Goal: Transaction & Acquisition: Purchase product/service

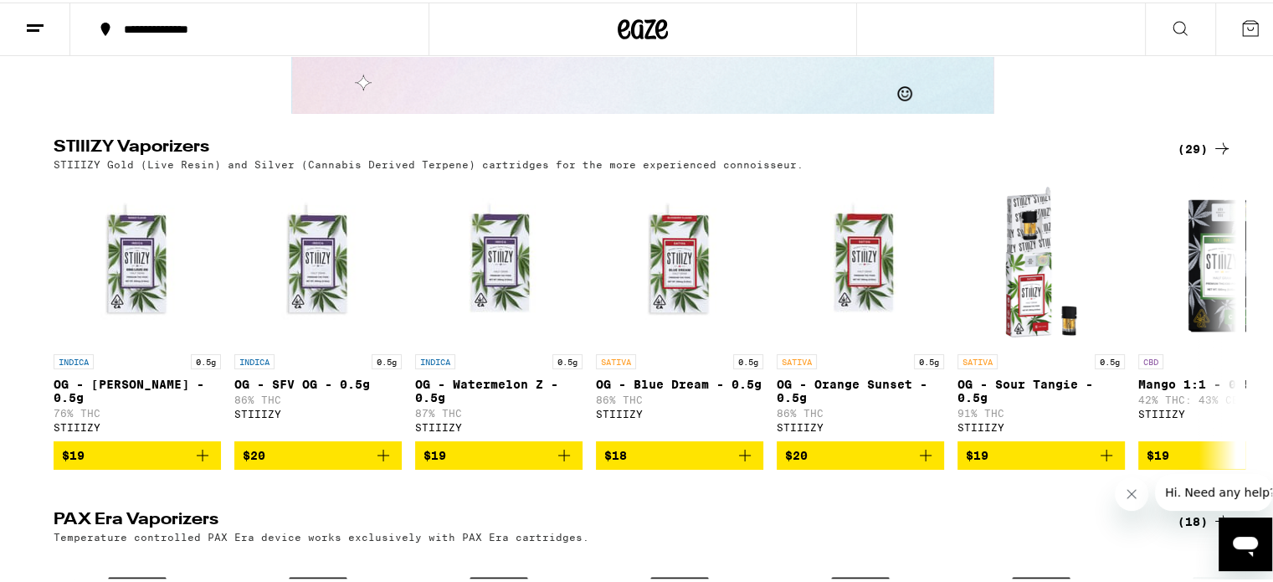
scroll to position [3180, 0]
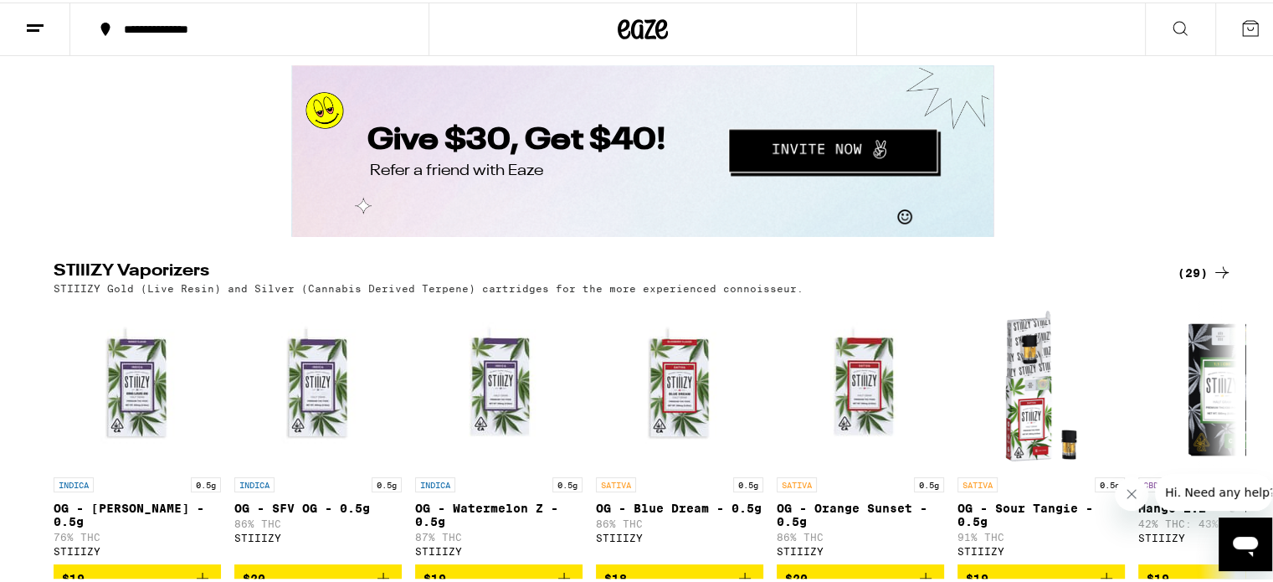
click at [818, 148] on button "Redirect to URL" at bounding box center [834, 152] width 214 height 52
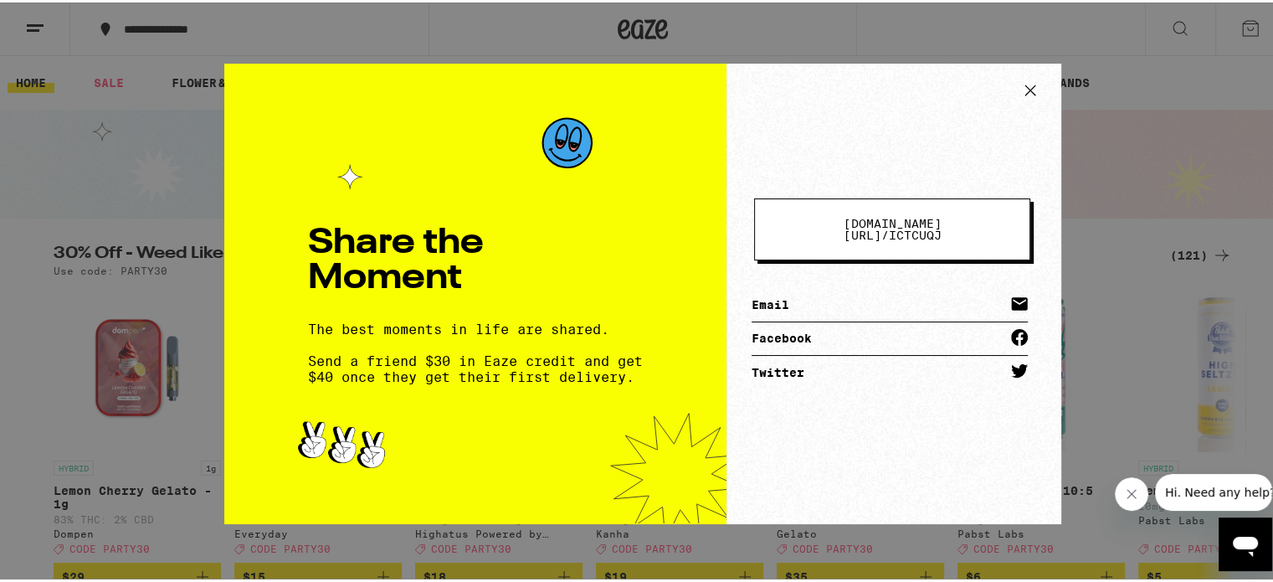
click at [1025, 84] on icon at bounding box center [1030, 87] width 10 height 10
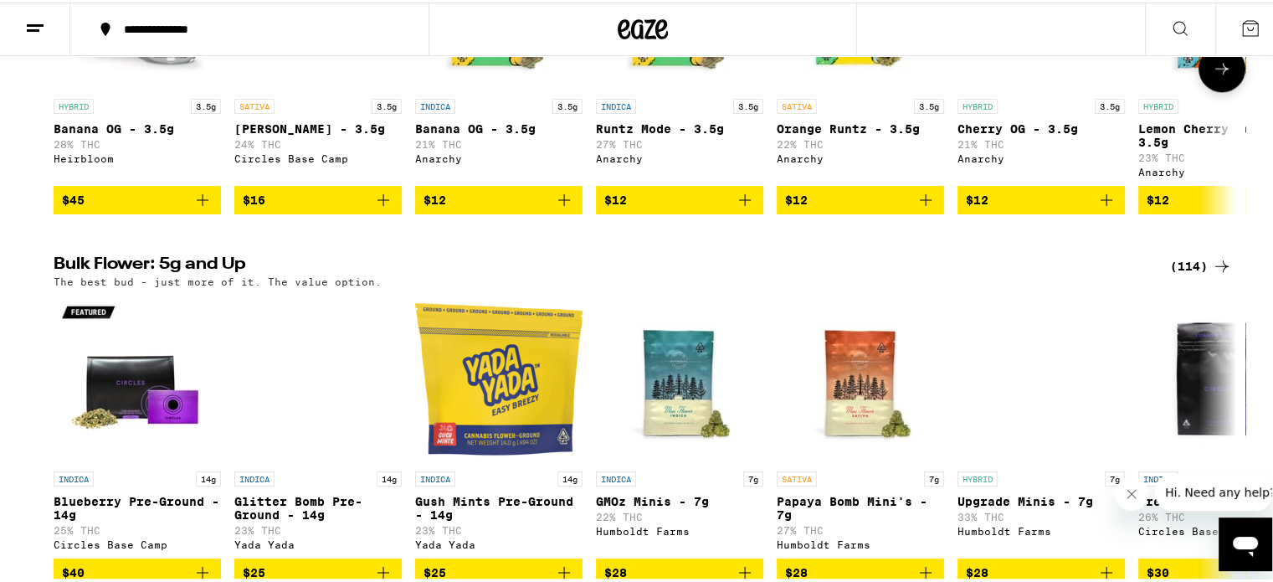
scroll to position [2008, 0]
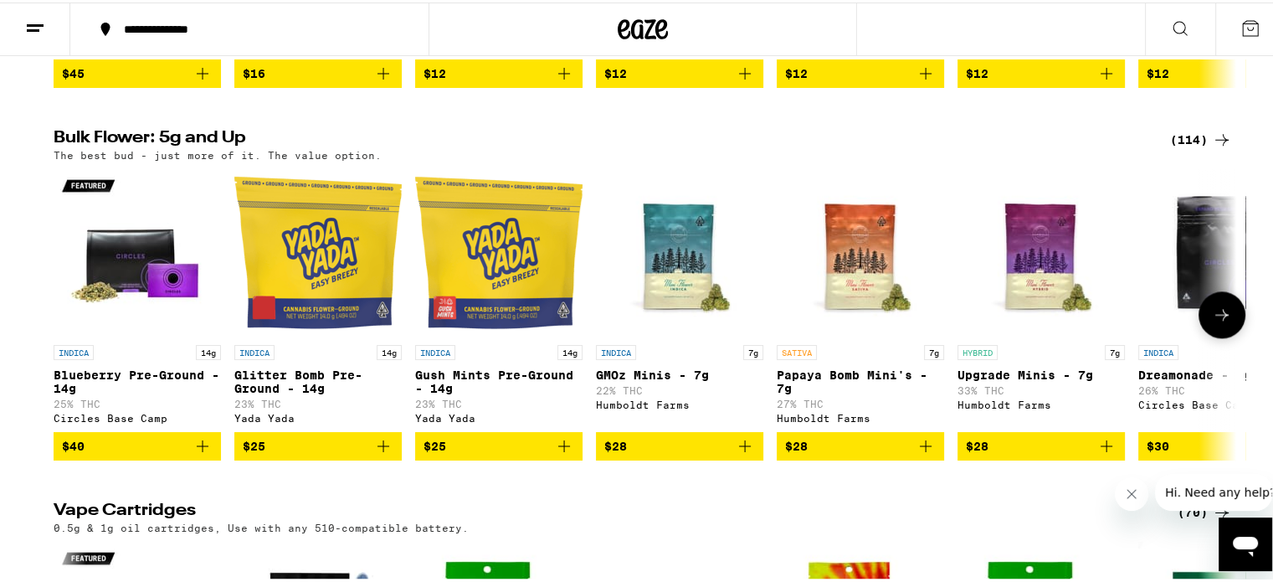
click at [1096, 454] on icon "Add to bag" at bounding box center [1106, 443] width 20 height 20
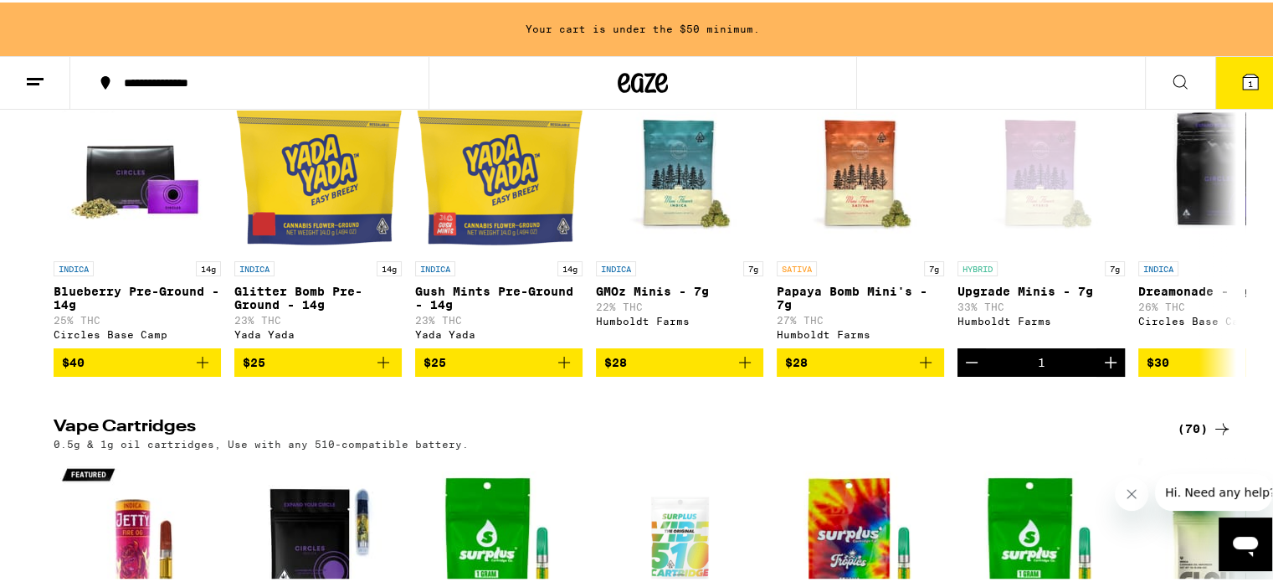
scroll to position [2062, 0]
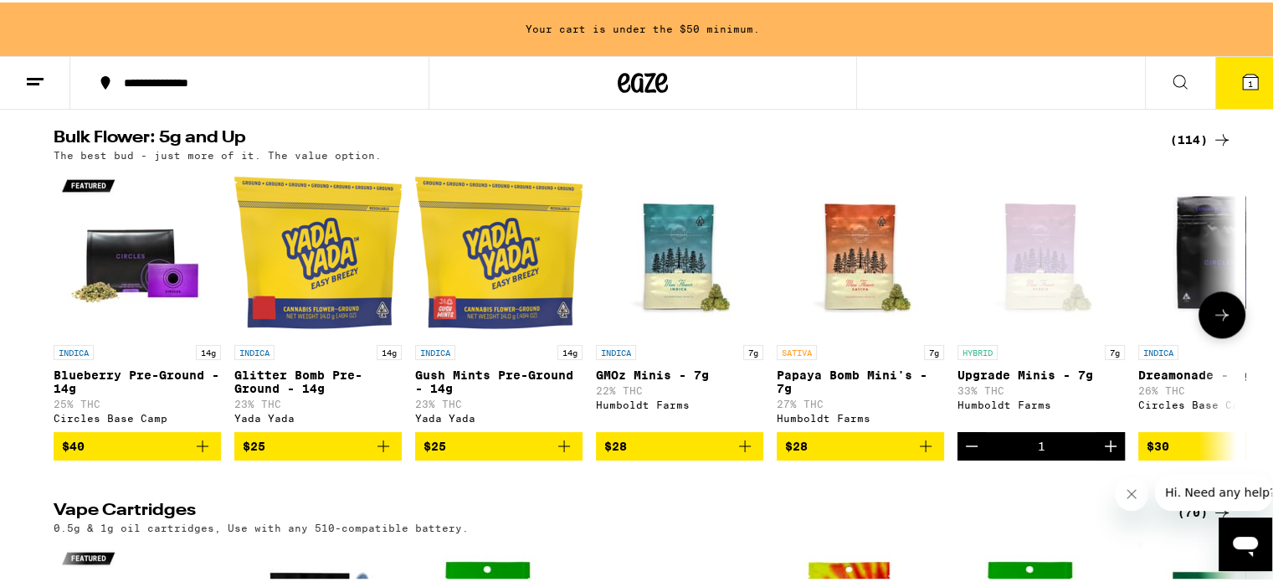
click at [1218, 318] on icon at bounding box center [1221, 312] width 13 height 12
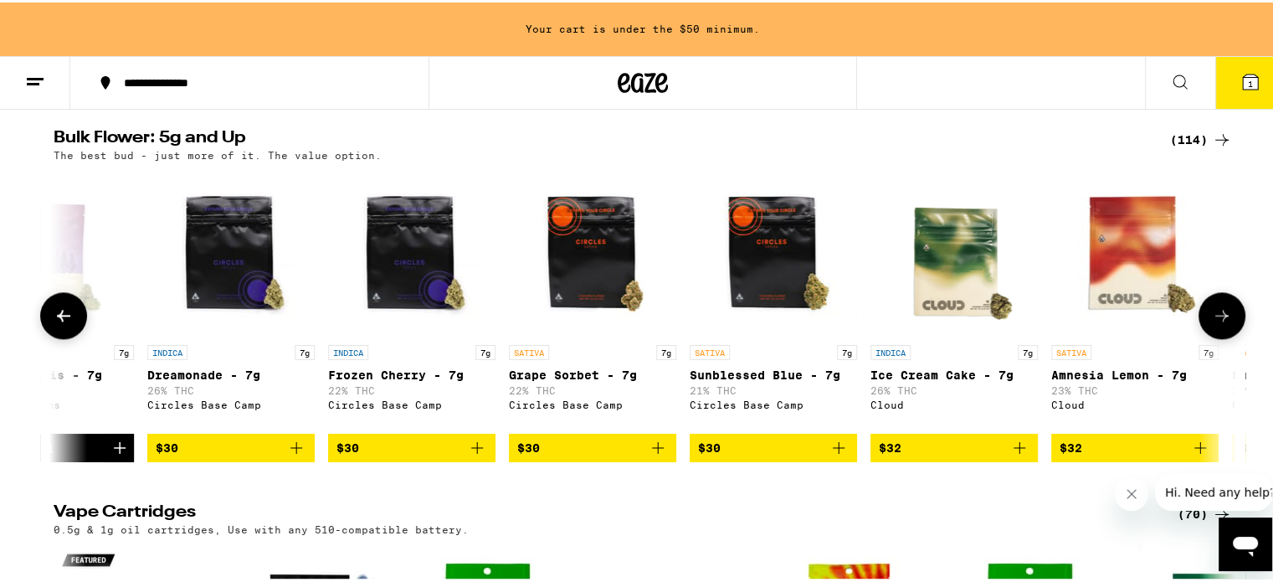
scroll to position [0, 996]
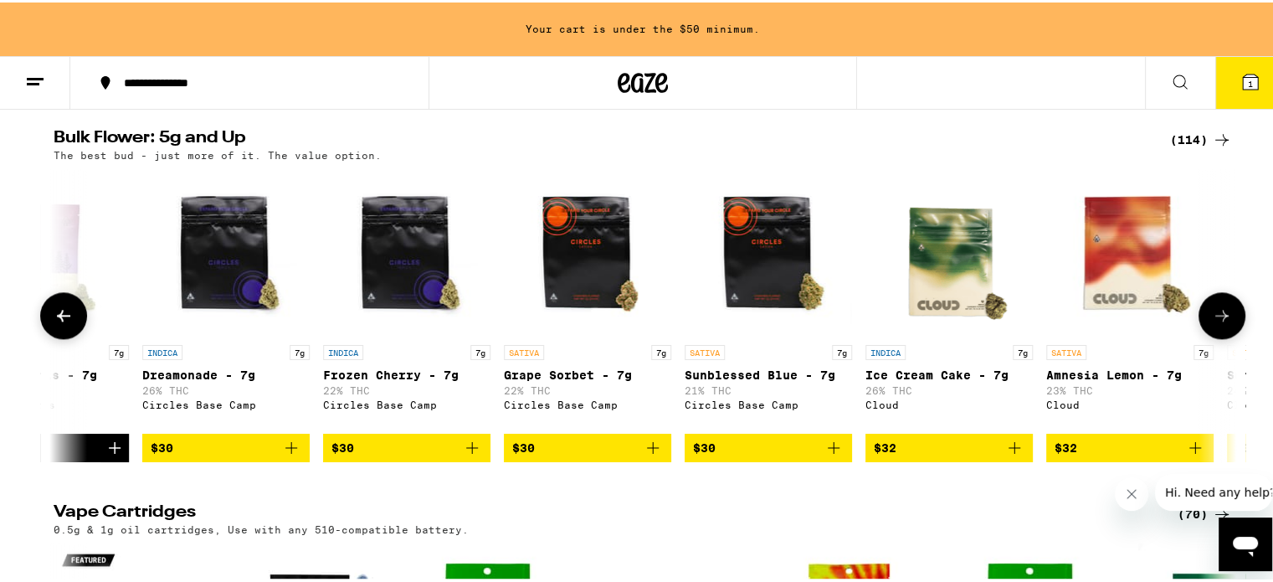
click at [1218, 323] on icon at bounding box center [1222, 313] width 20 height 20
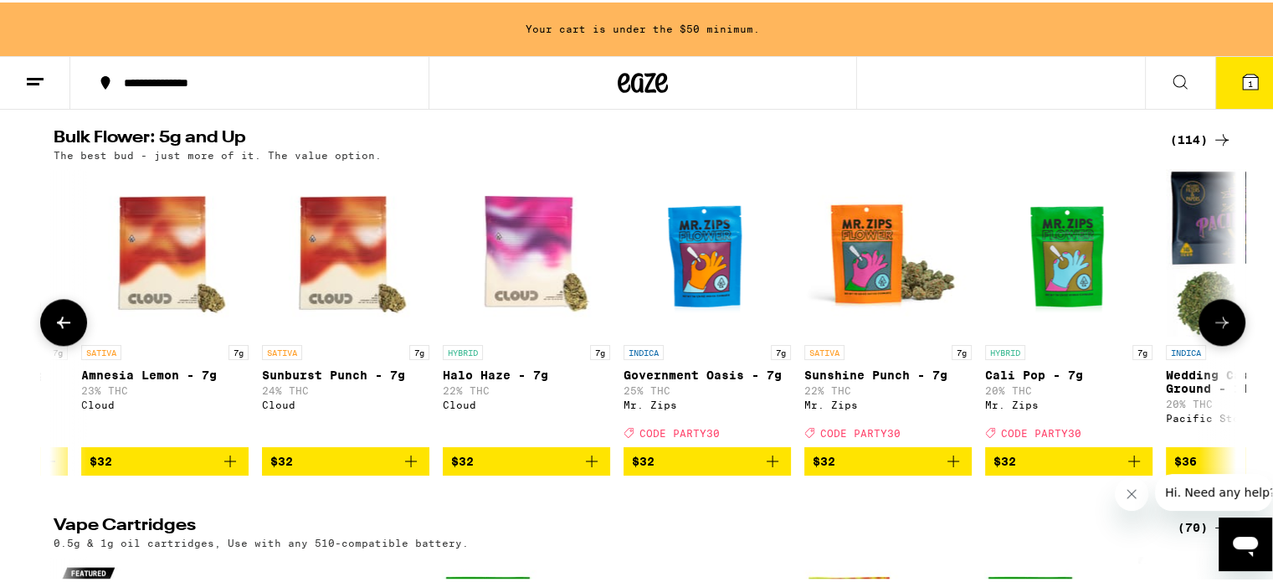
scroll to position [0, 1992]
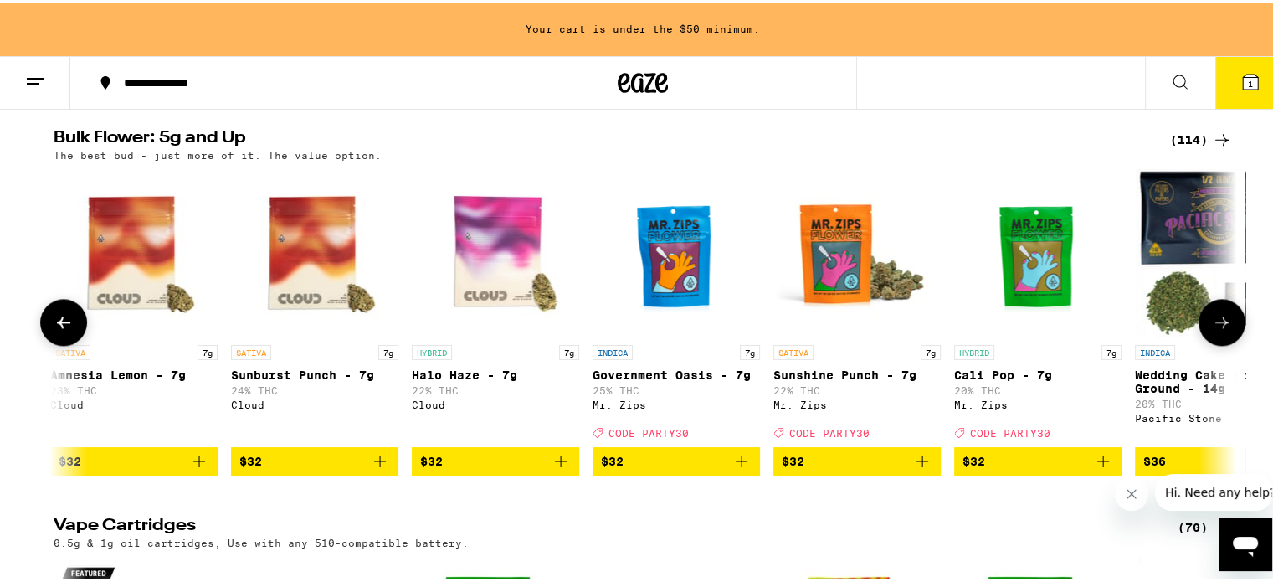
click at [1218, 330] on icon at bounding box center [1222, 320] width 20 height 20
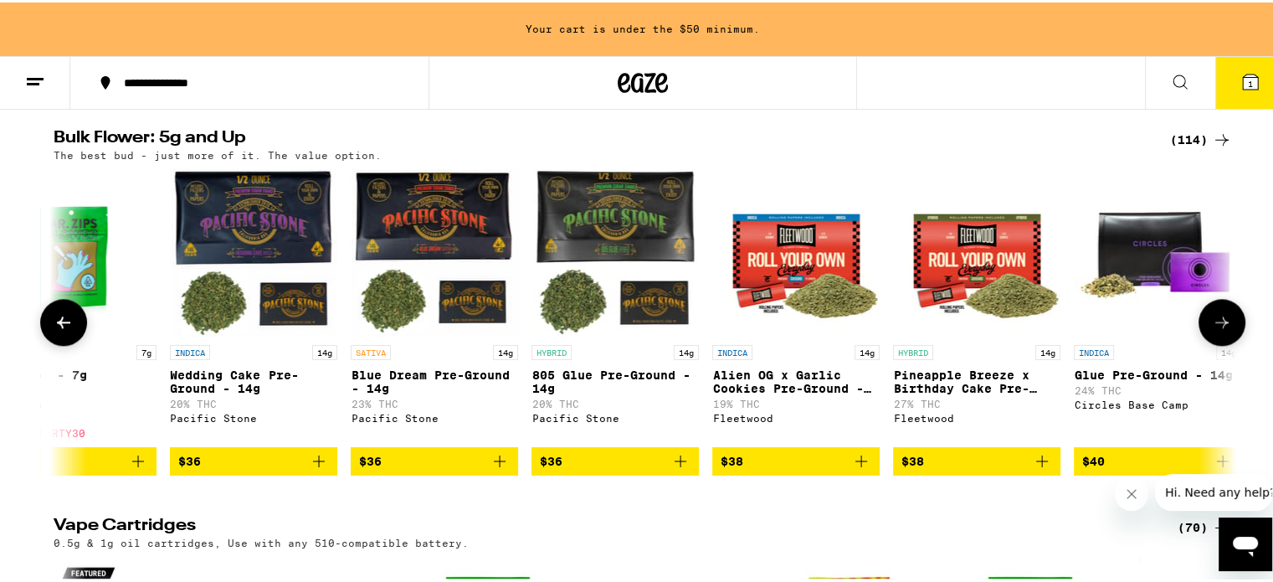
scroll to position [0, 2988]
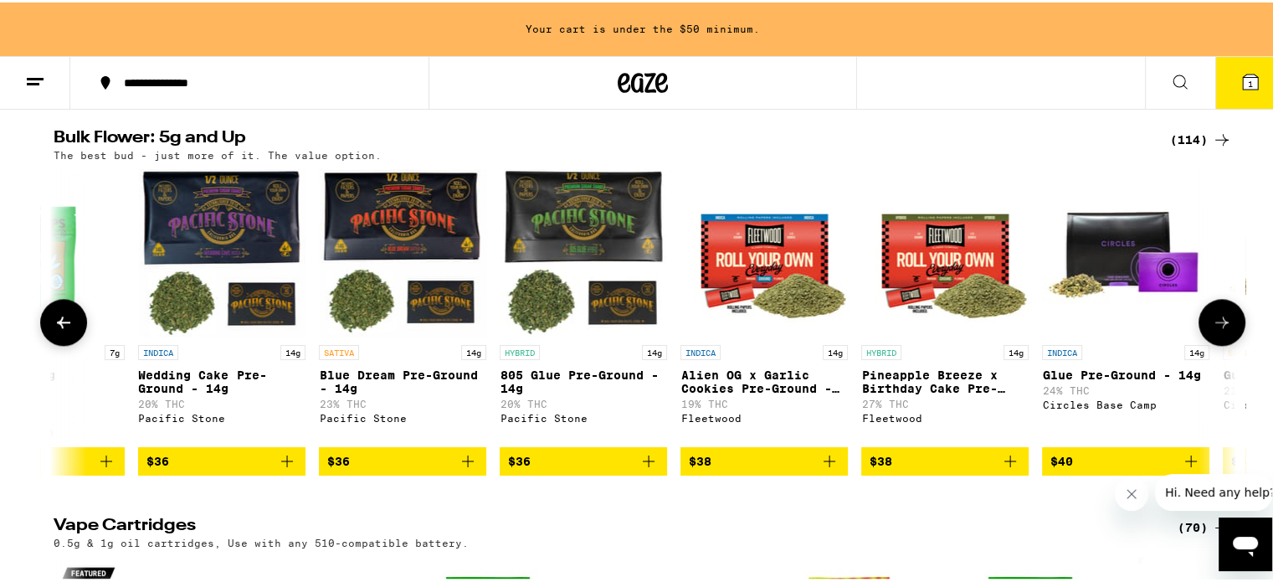
click at [1217, 330] on icon at bounding box center [1222, 320] width 20 height 20
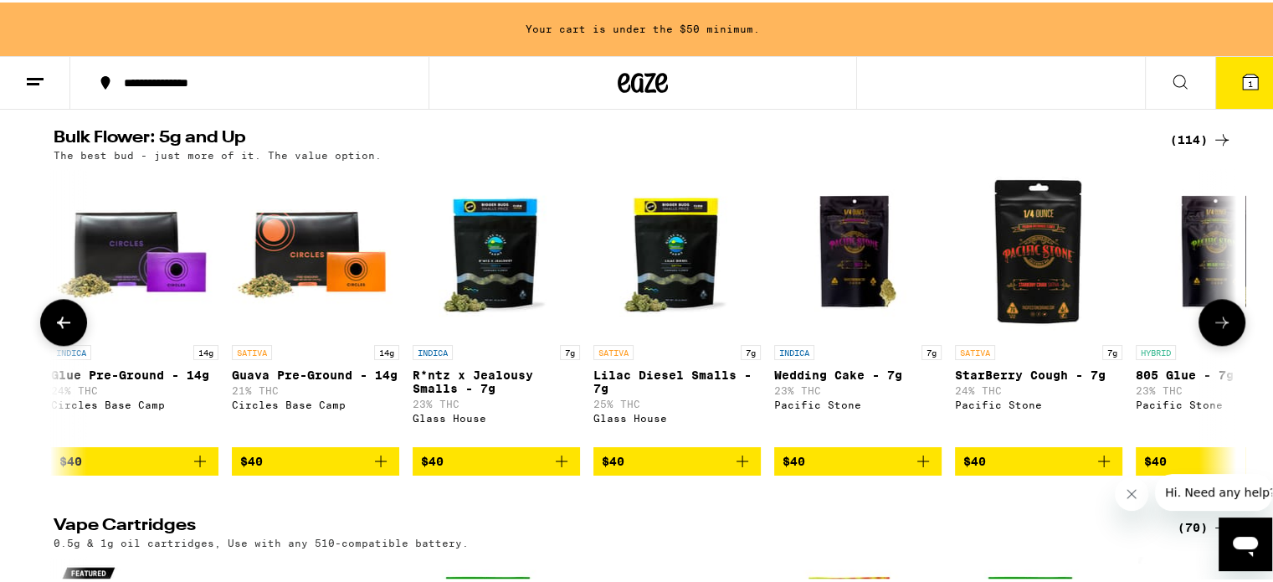
scroll to position [0, 3984]
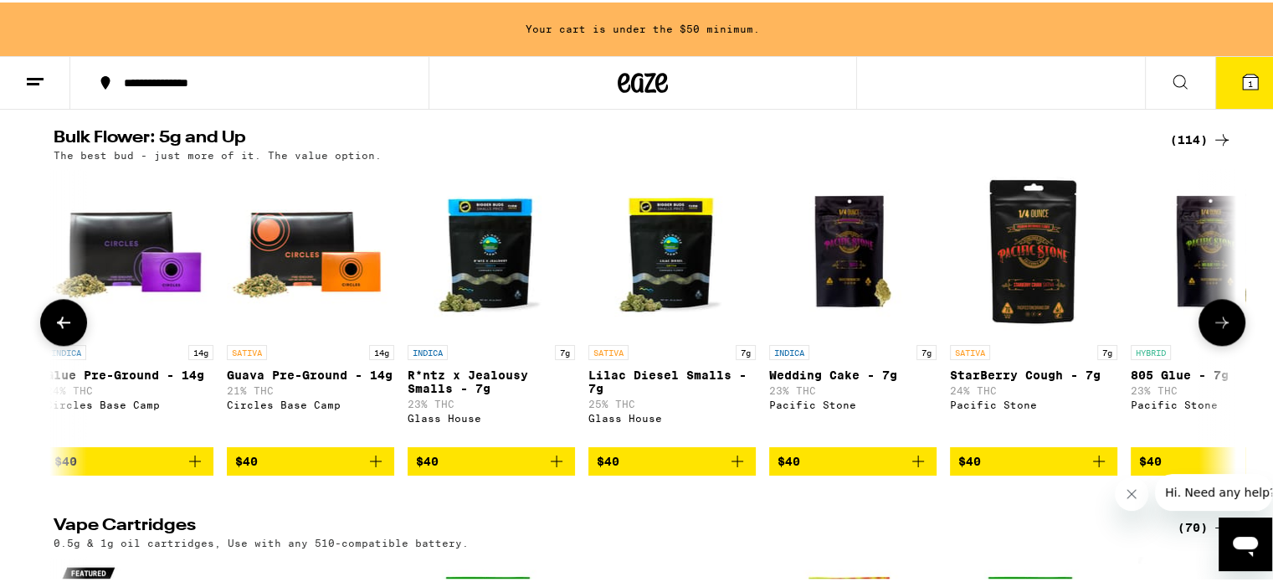
click at [1217, 330] on icon at bounding box center [1222, 320] width 20 height 20
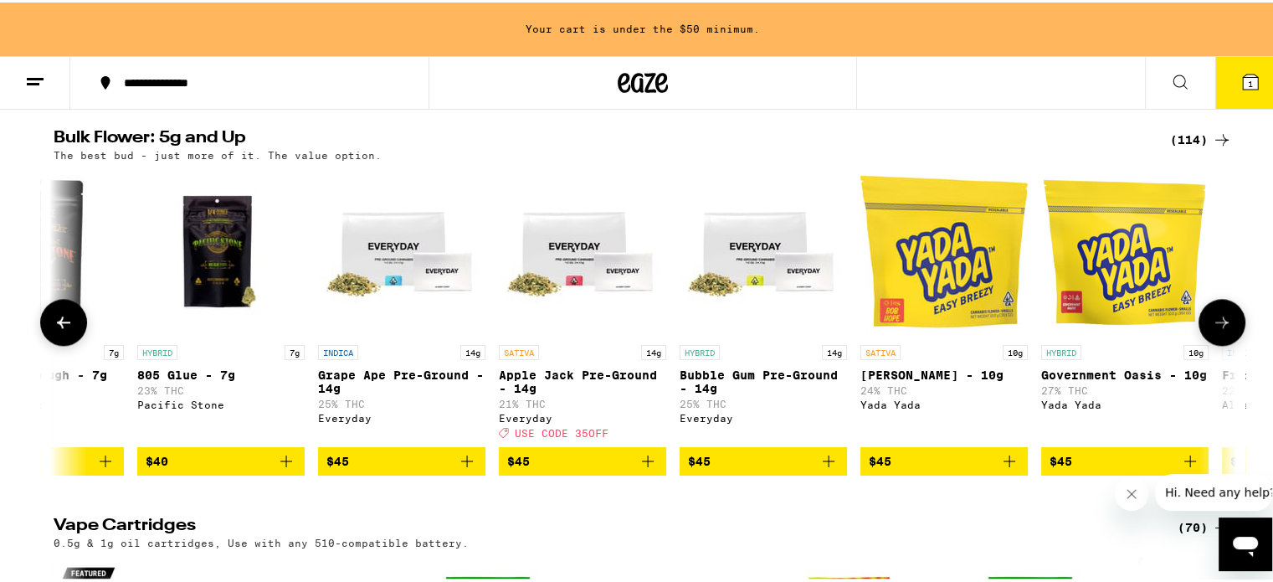
scroll to position [0, 4981]
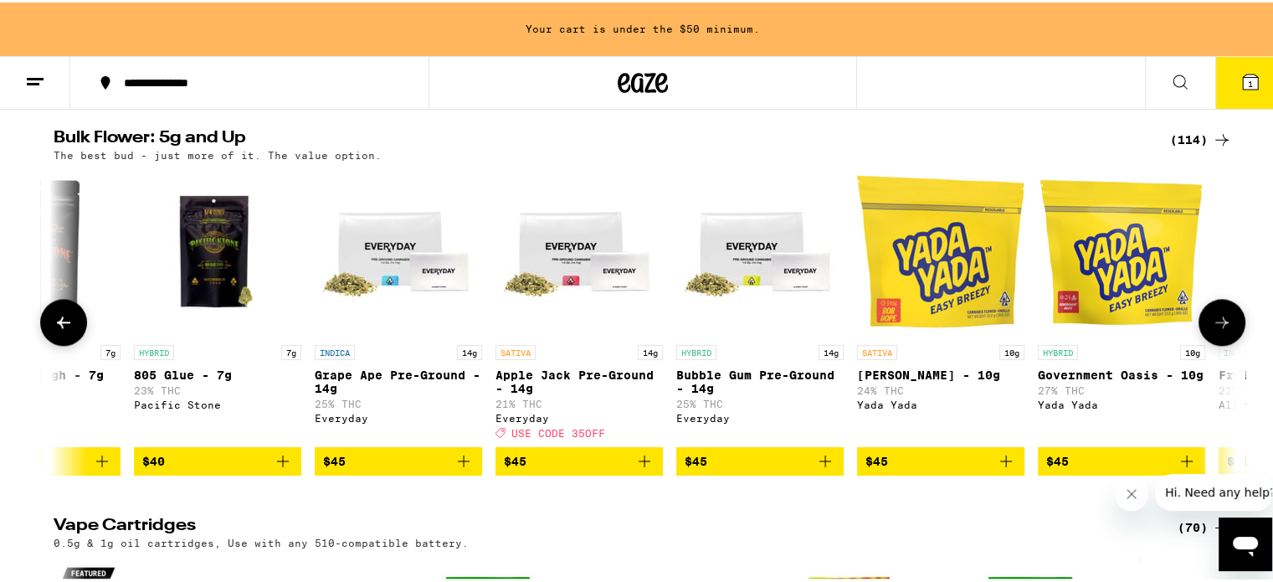
click at [1213, 330] on icon at bounding box center [1222, 320] width 20 height 20
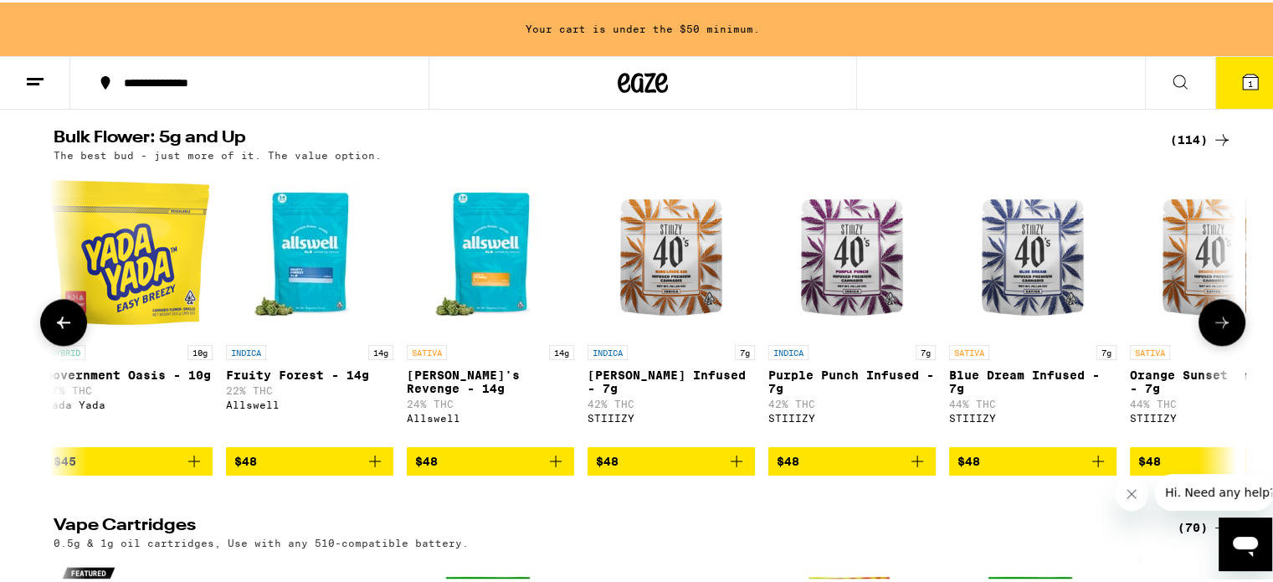
scroll to position [0, 5977]
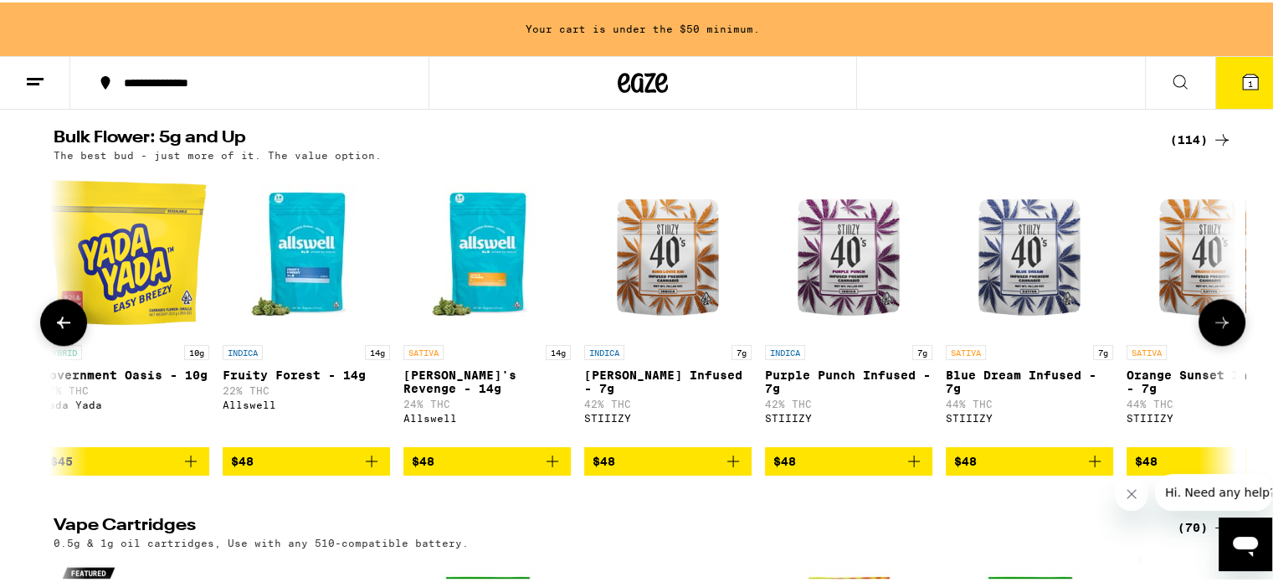
click at [1212, 330] on icon at bounding box center [1222, 320] width 20 height 20
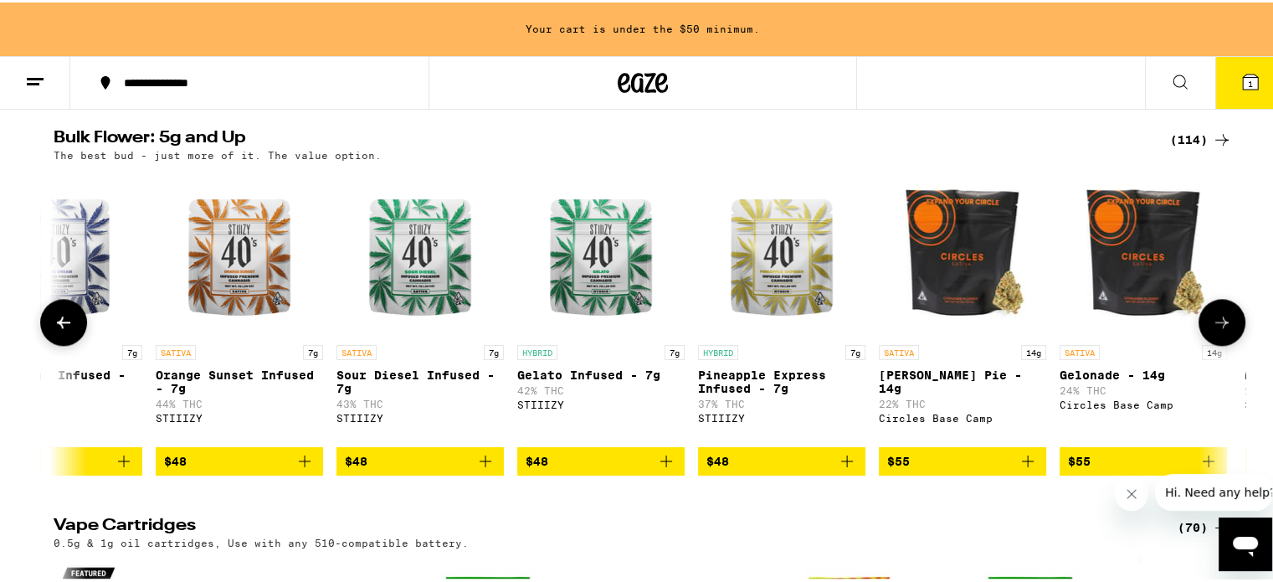
scroll to position [0, 6973]
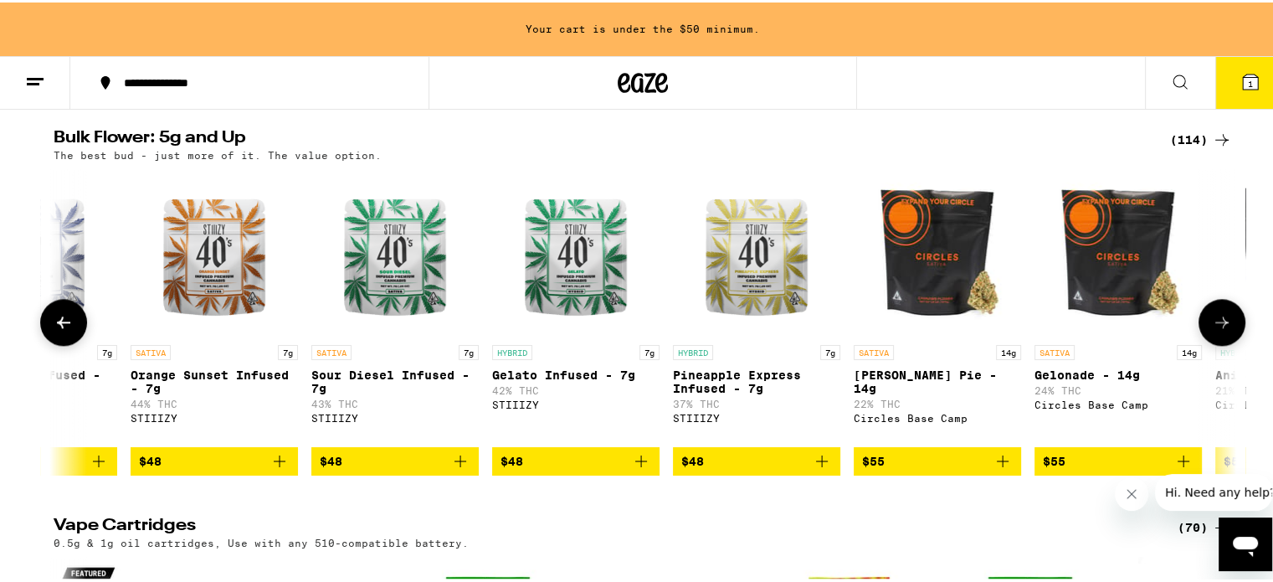
click at [1212, 330] on icon at bounding box center [1222, 320] width 20 height 20
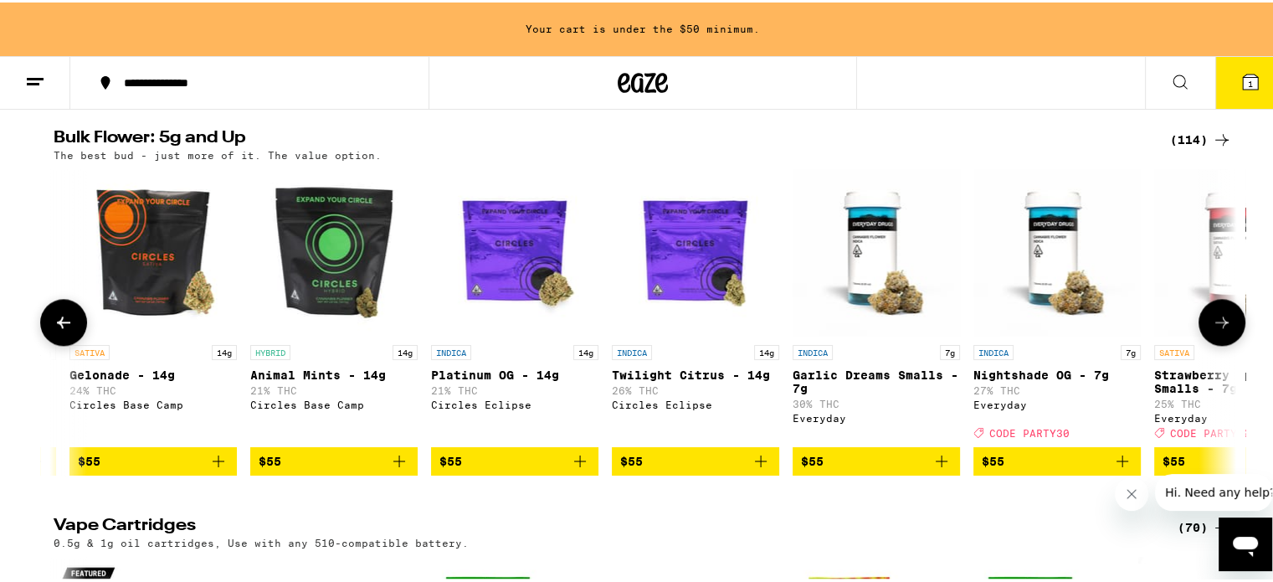
scroll to position [0, 7970]
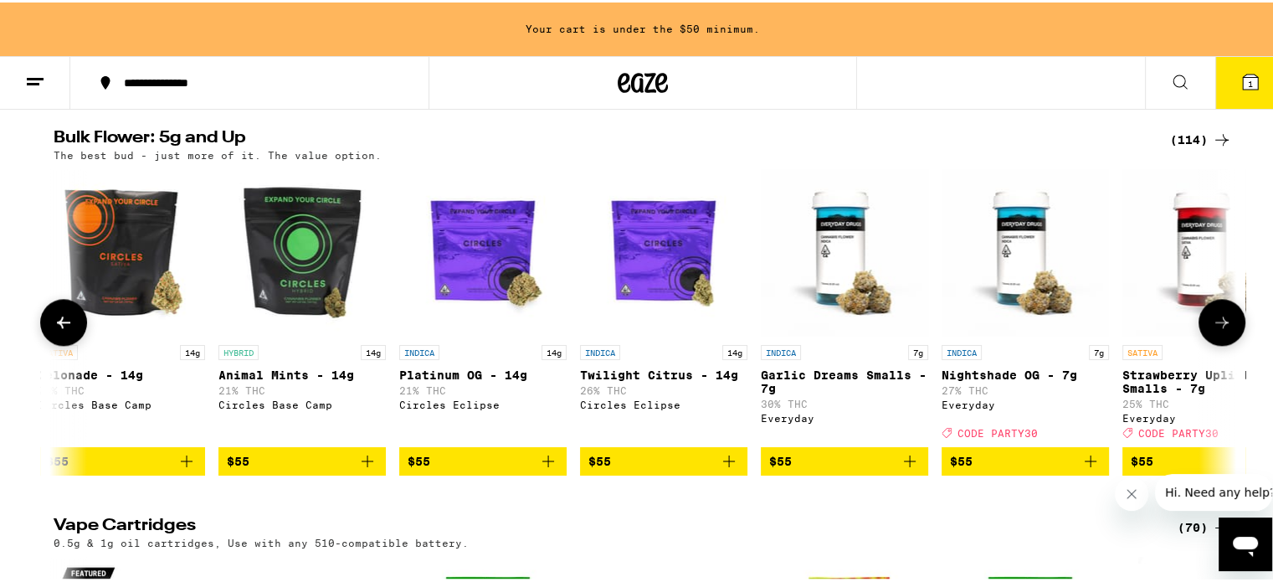
click at [1216, 330] on icon at bounding box center [1222, 320] width 20 height 20
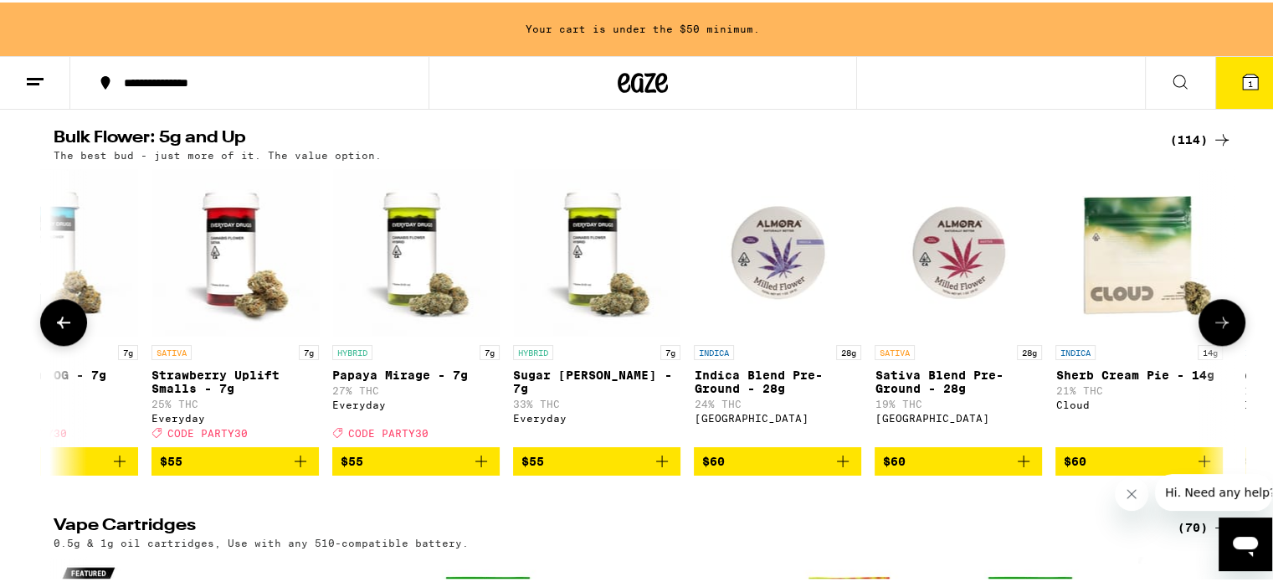
scroll to position [0, 8965]
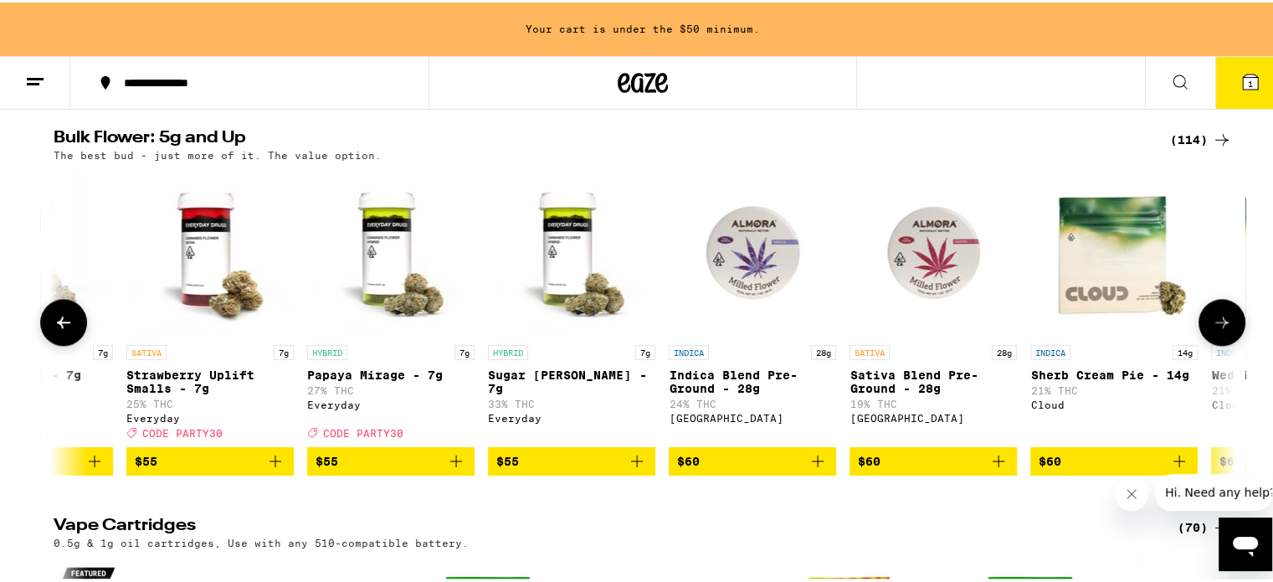
click at [1220, 343] on button at bounding box center [1221, 319] width 47 height 47
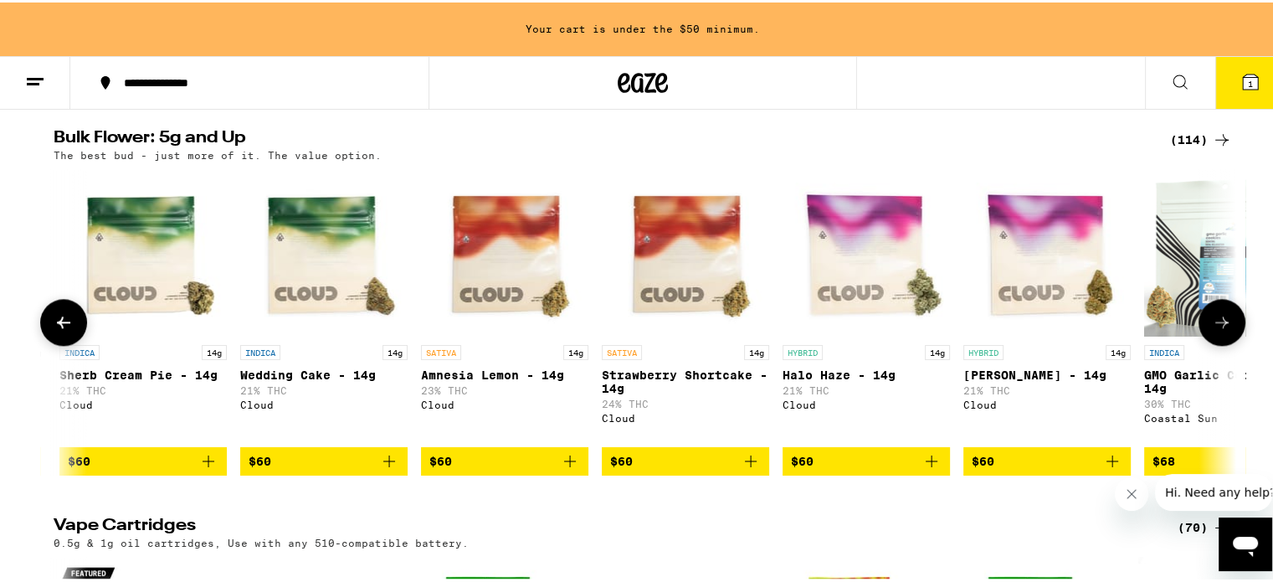
scroll to position [0, 9962]
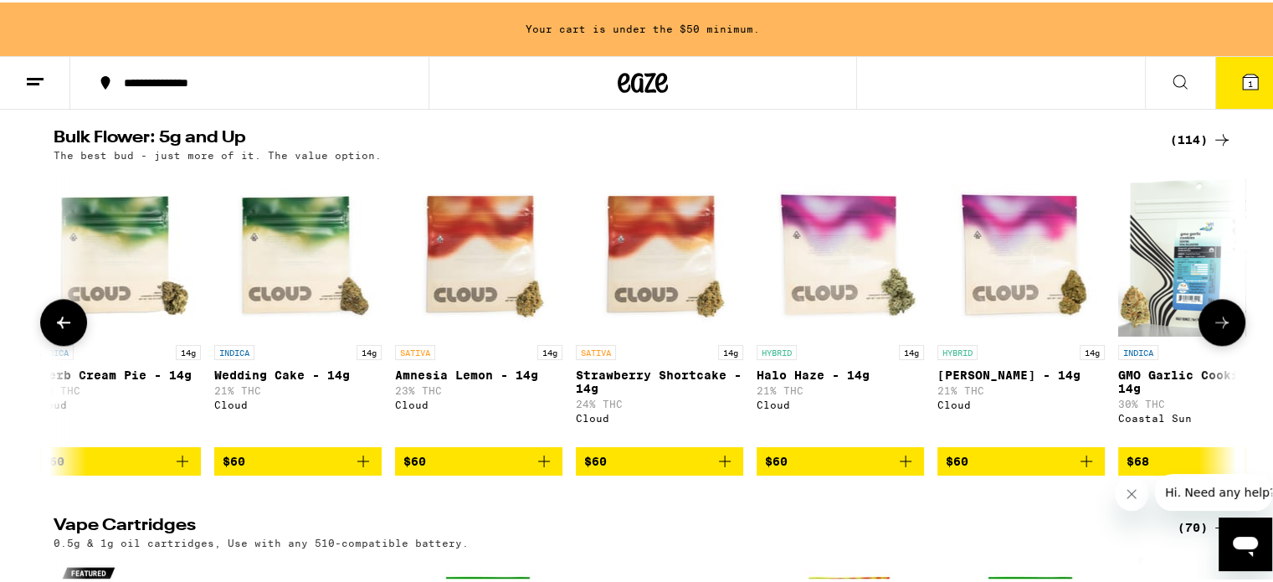
click at [1219, 343] on button at bounding box center [1221, 319] width 47 height 47
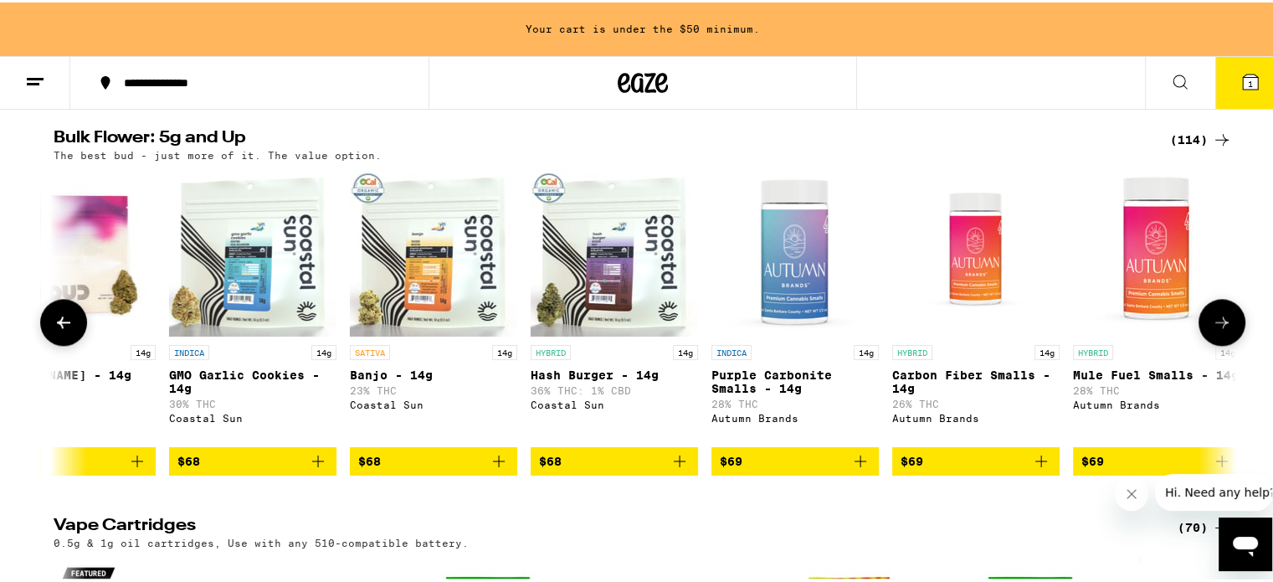
scroll to position [0, 10958]
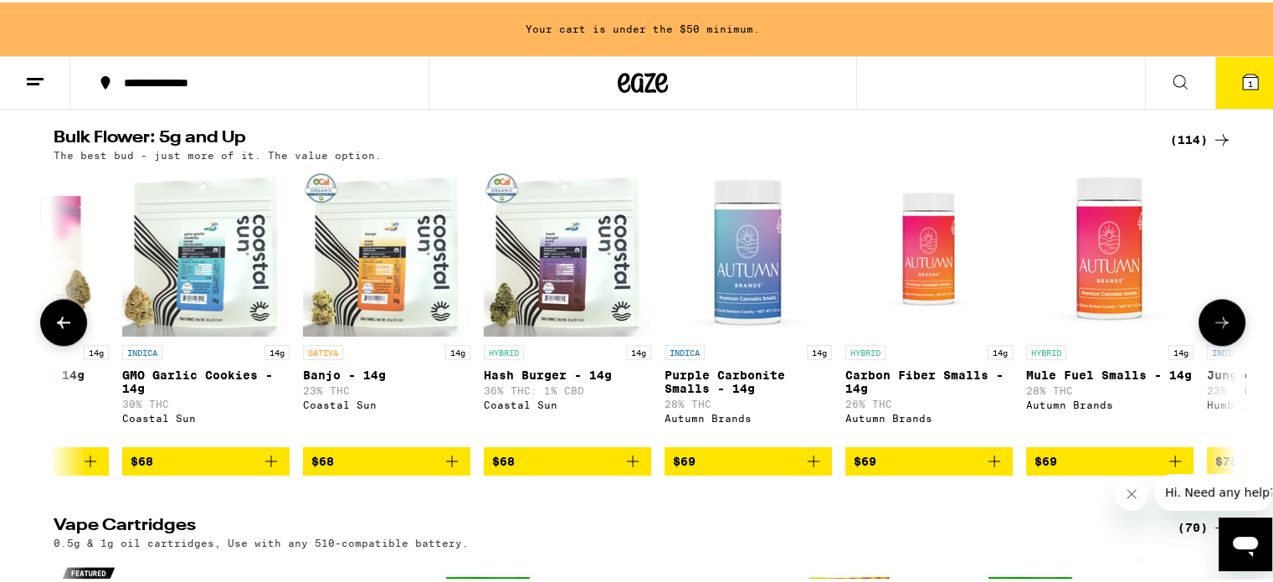
click at [623, 469] on icon "Add to bag" at bounding box center [633, 459] width 20 height 20
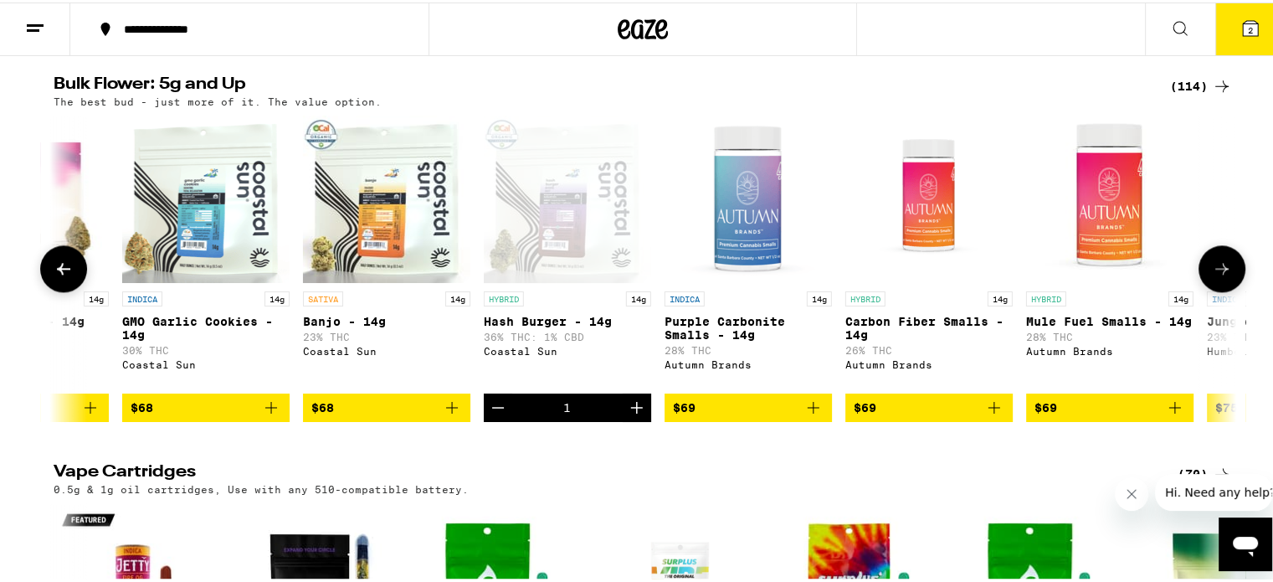
scroll to position [2008, 0]
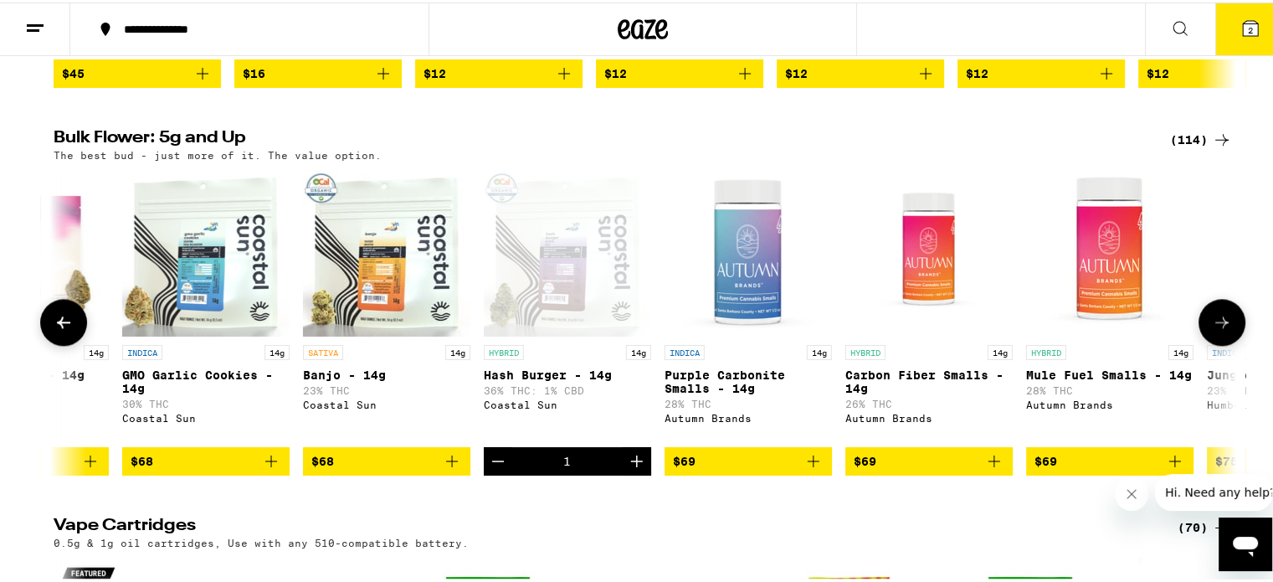
click at [1213, 330] on icon at bounding box center [1222, 320] width 20 height 20
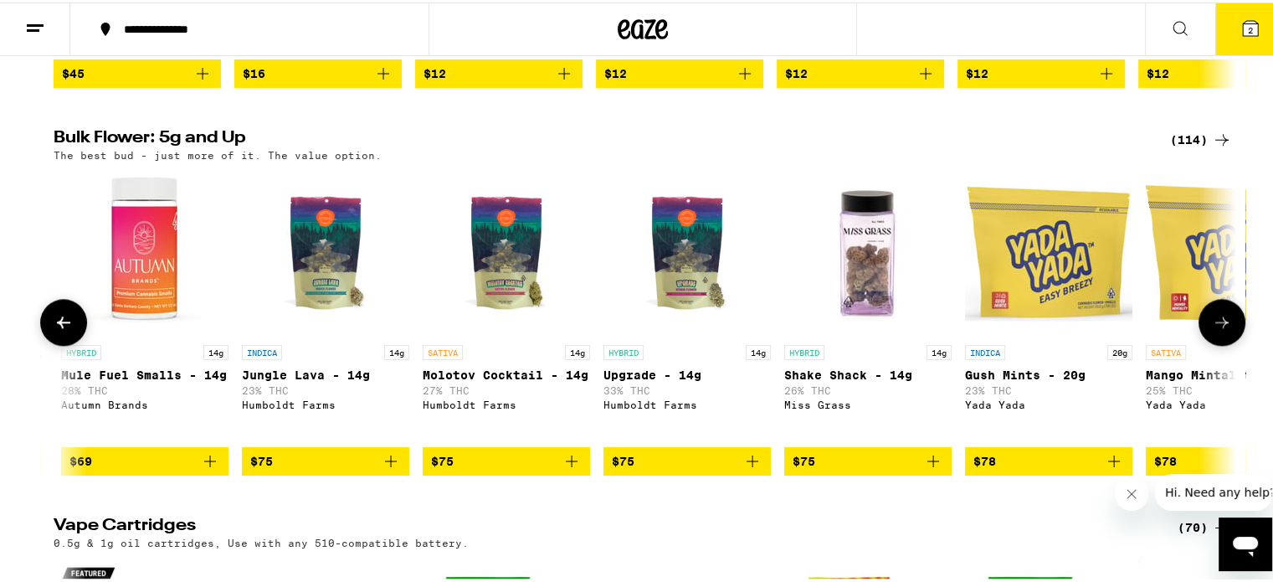
scroll to position [0, 11954]
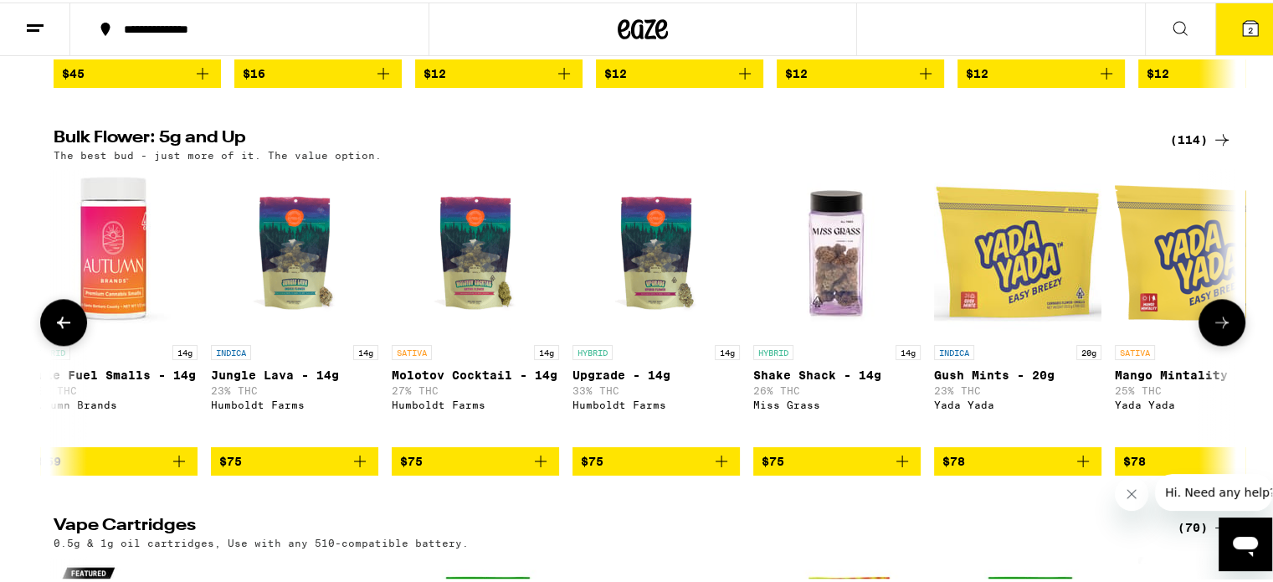
click at [1213, 330] on icon at bounding box center [1222, 320] width 20 height 20
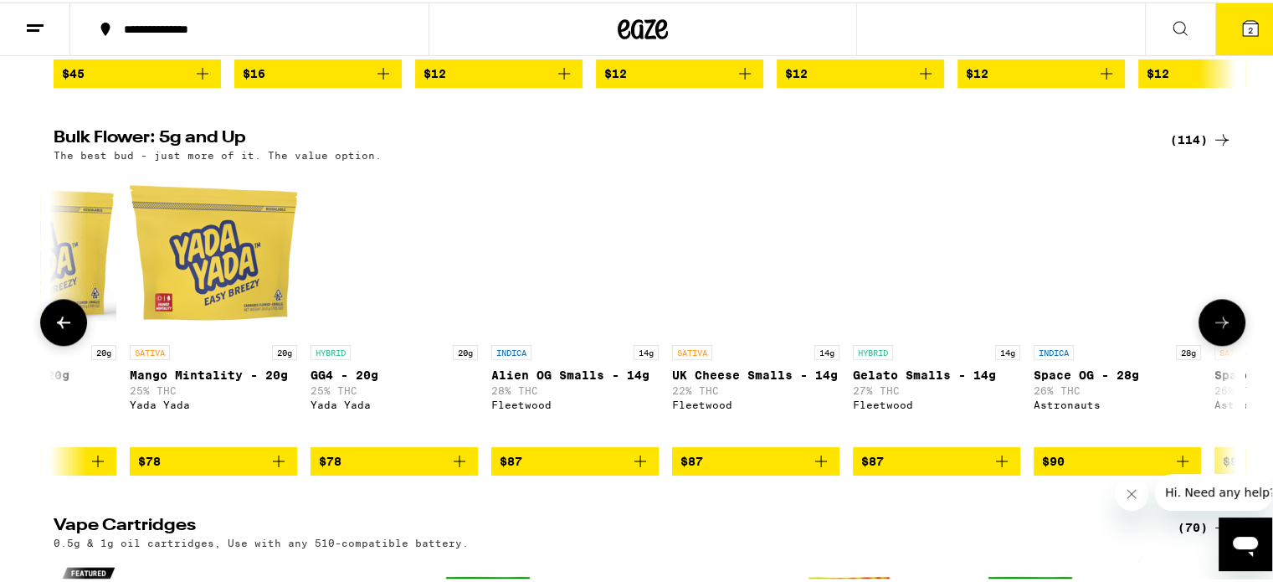
scroll to position [0, 12951]
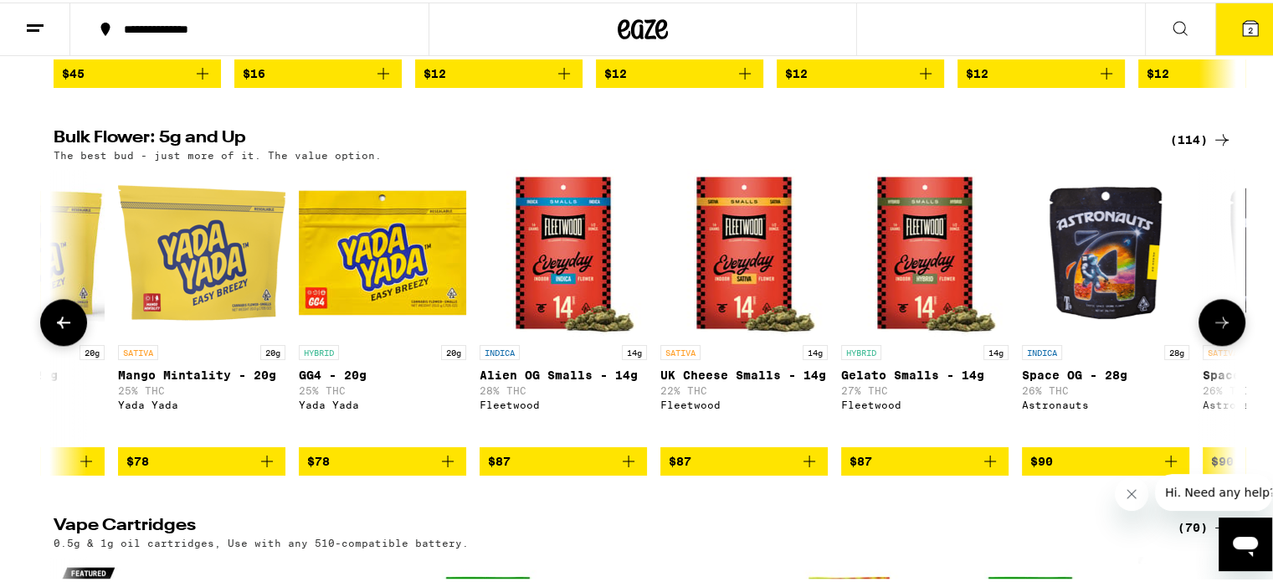
click at [1213, 330] on icon at bounding box center [1222, 320] width 20 height 20
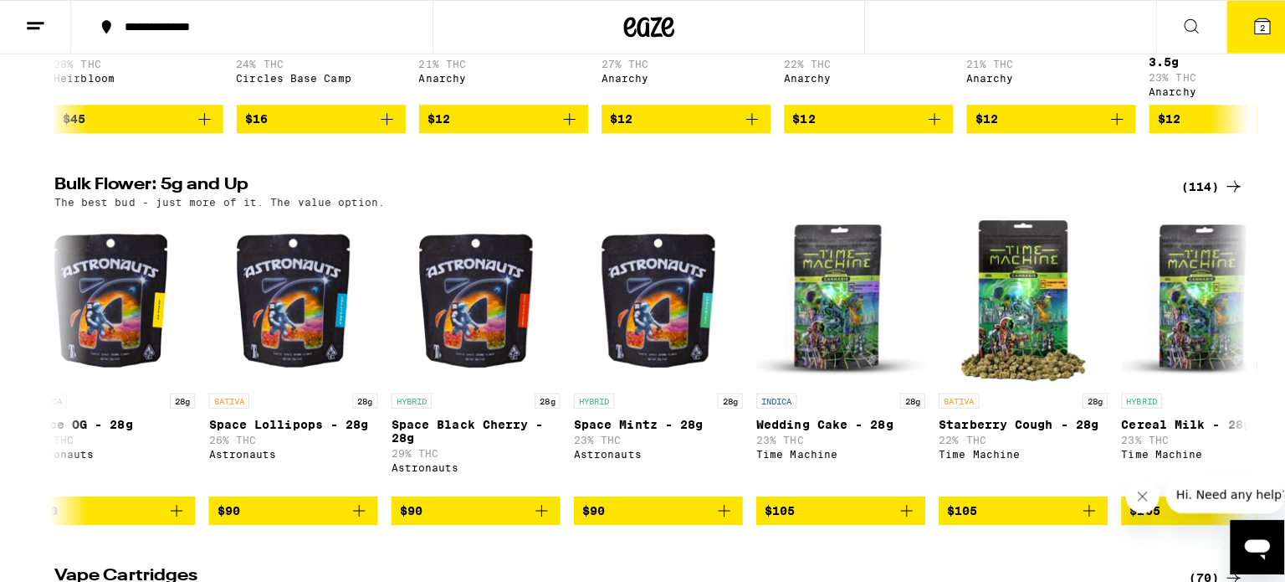
scroll to position [0, 0]
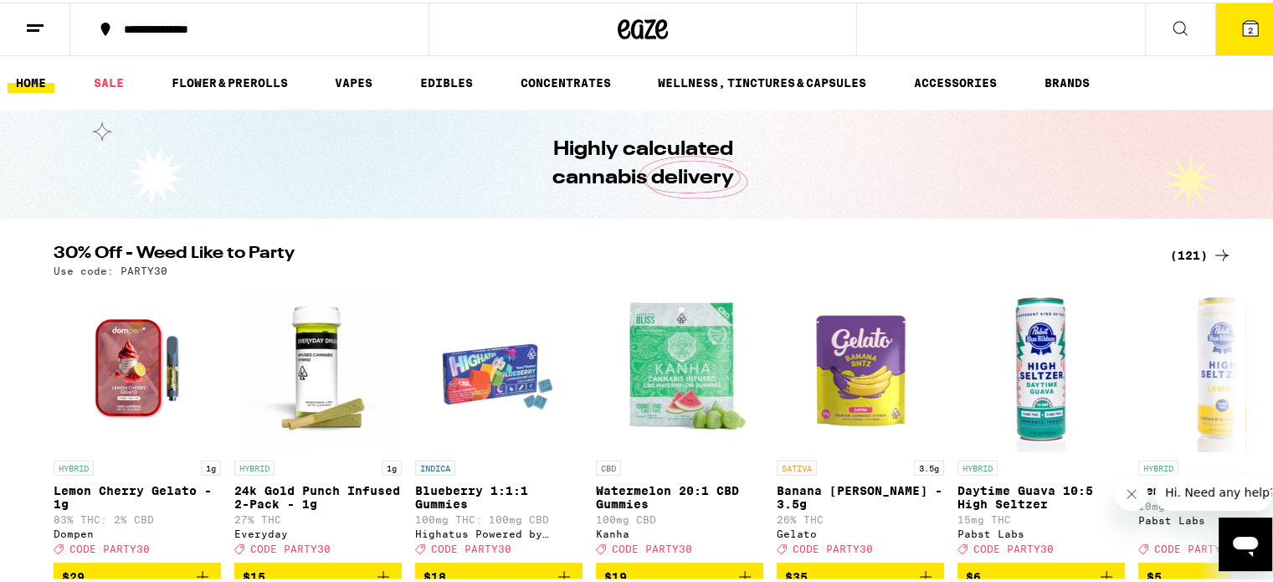
click at [32, 23] on line at bounding box center [35, 23] width 17 height 0
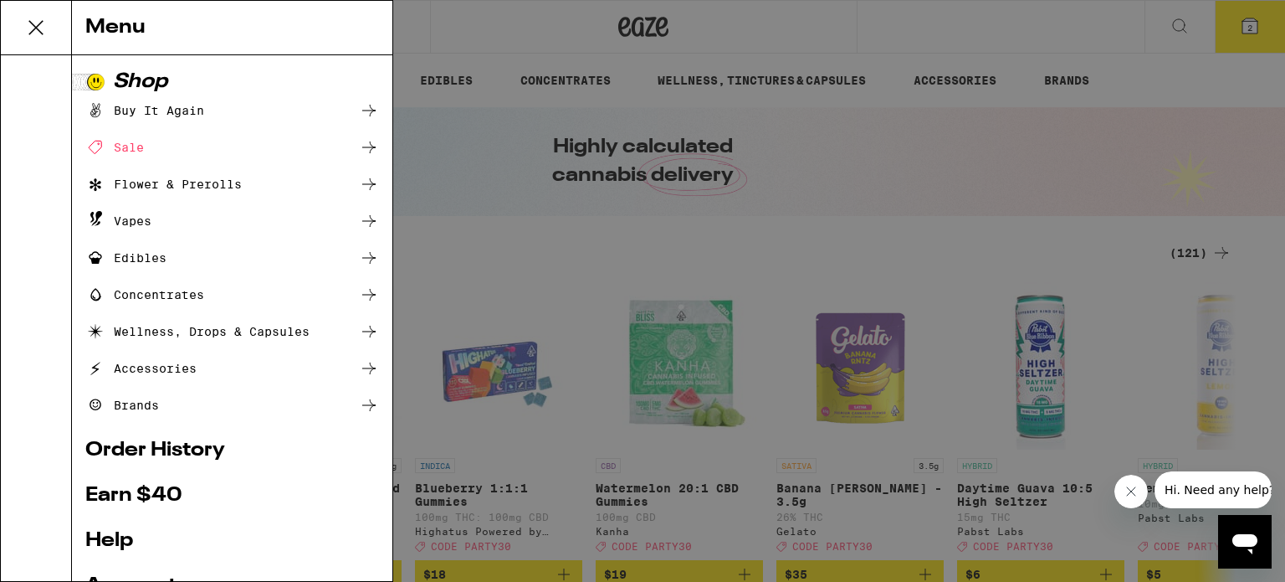
click at [27, 19] on icon at bounding box center [35, 27] width 33 height 33
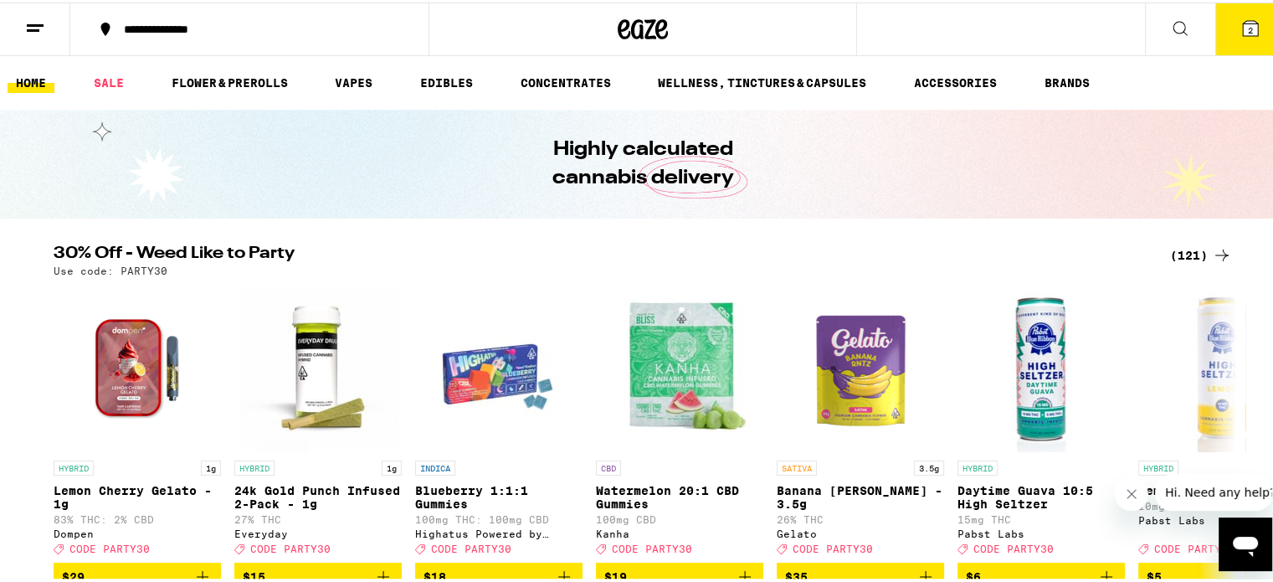
click at [1024, 26] on div "**********" at bounding box center [642, 27] width 1285 height 54
click at [1172, 29] on icon at bounding box center [1180, 26] width 20 height 20
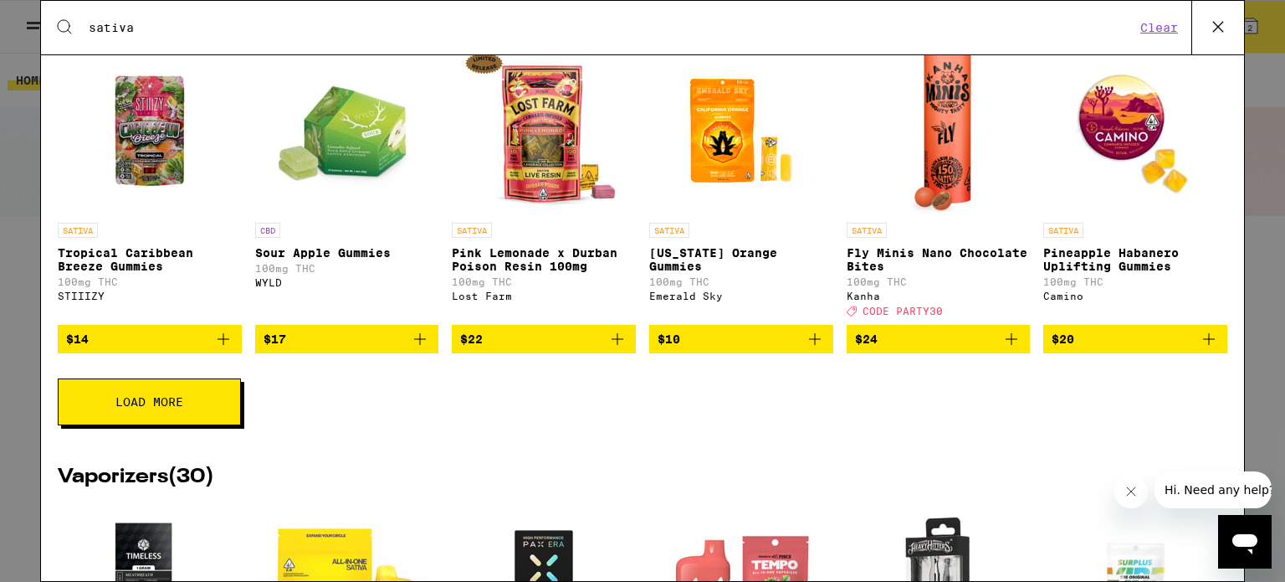
scroll to position [1088, 0]
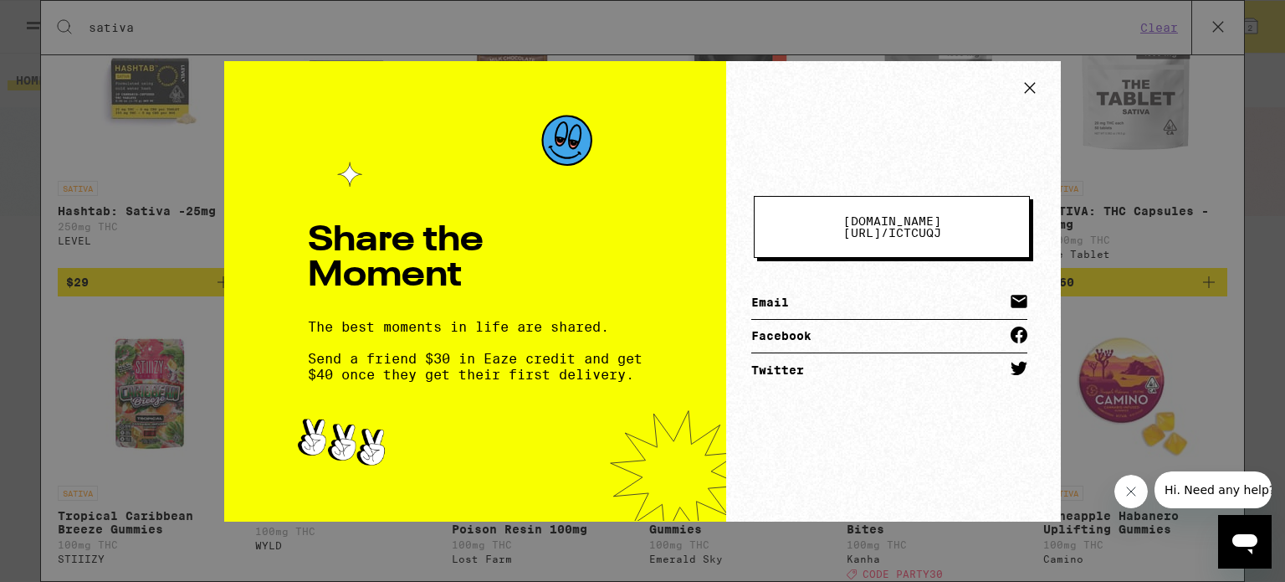
type input "sativa"
click at [1026, 88] on icon at bounding box center [1030, 87] width 25 height 25
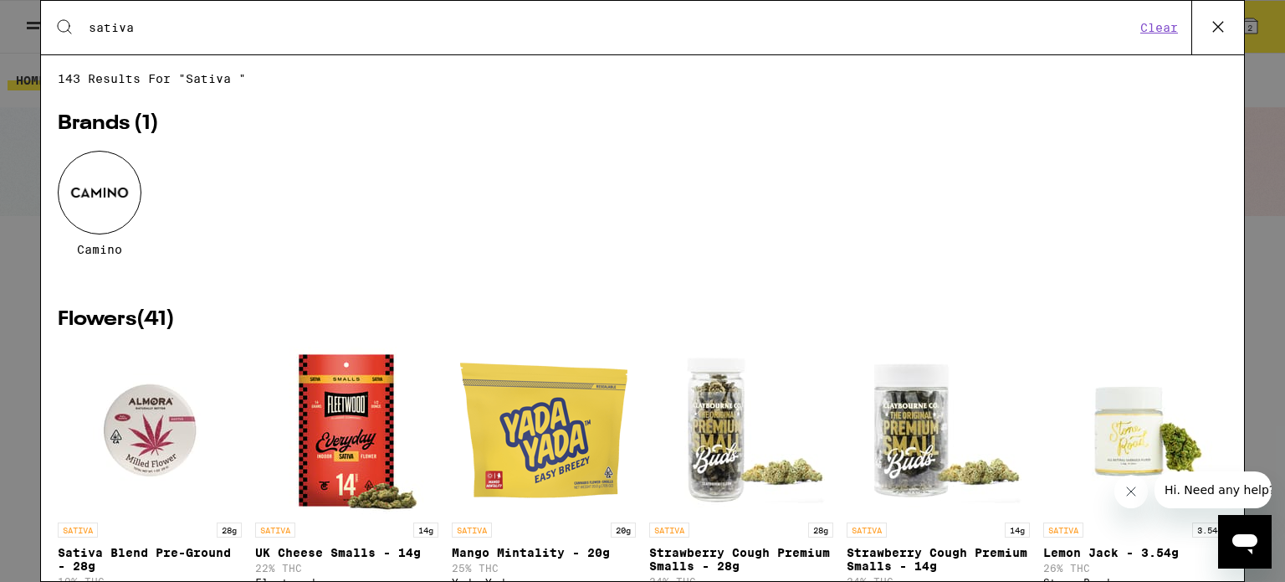
click at [1218, 25] on icon at bounding box center [1218, 26] width 25 height 25
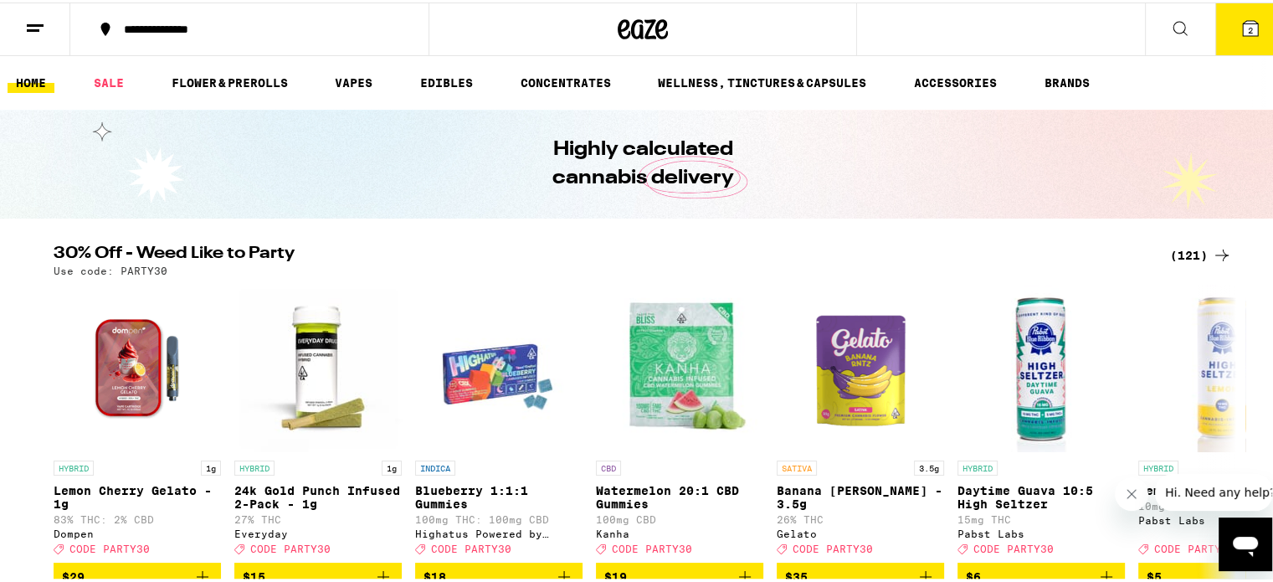
click at [1271, 25] on button "2" at bounding box center [1250, 27] width 70 height 52
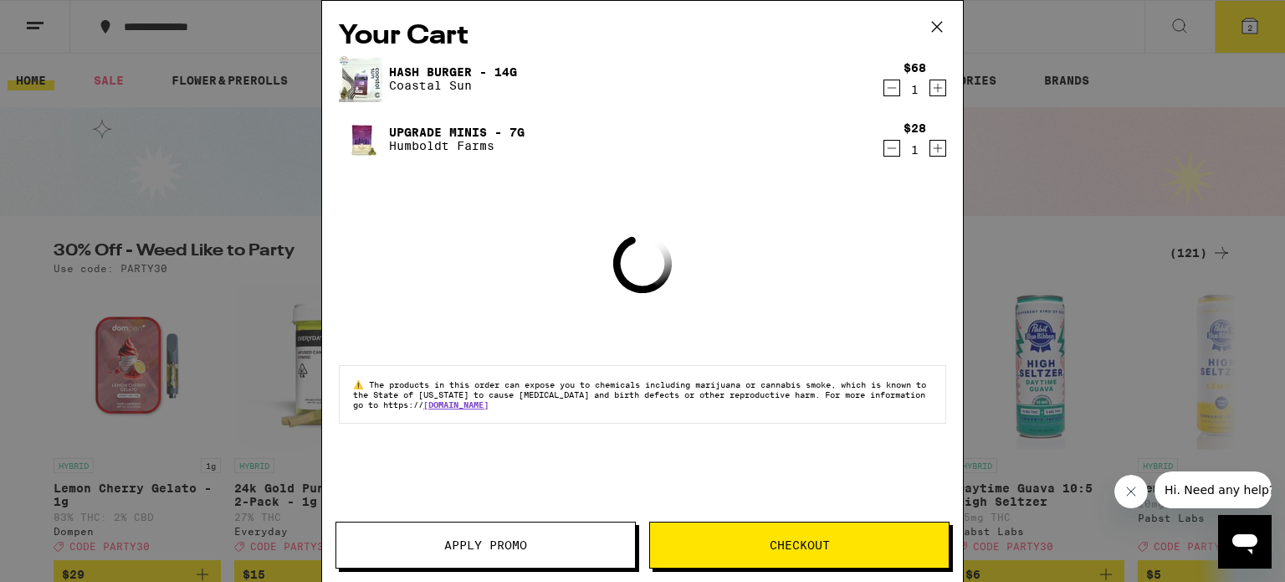
click at [1272, 23] on div "Your Cart Hash Burger - 14g Coastal Sun $68 1 Upgrade Minis - 7g Humboldt Farms…" at bounding box center [642, 291] width 1285 height 582
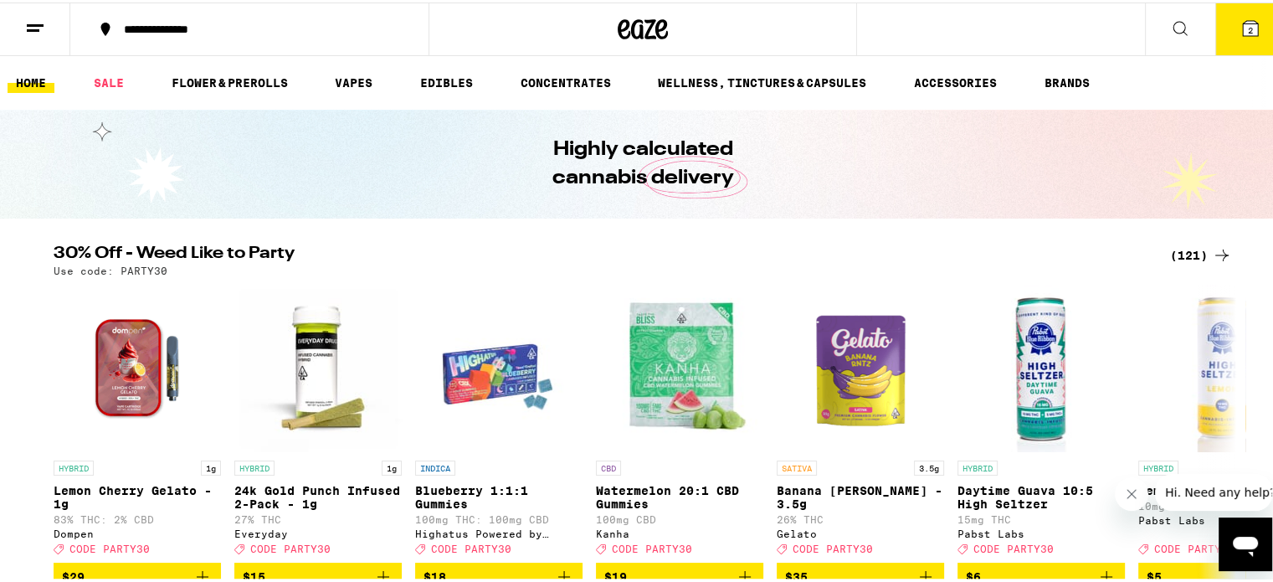
click at [1243, 26] on icon at bounding box center [1250, 25] width 15 height 15
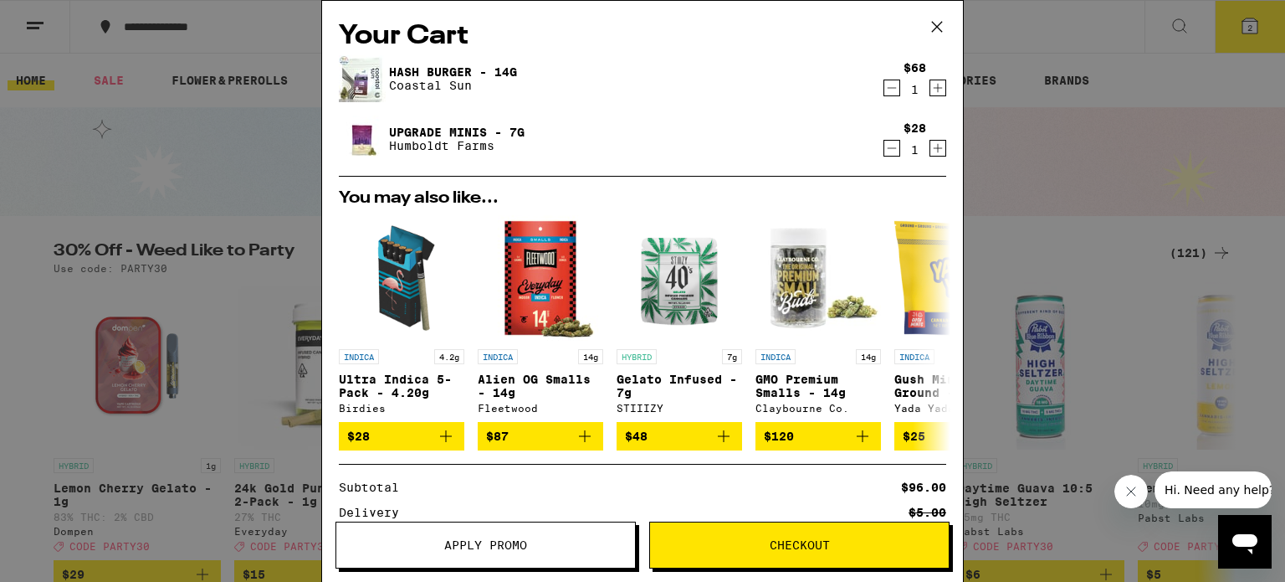
click at [939, 26] on icon at bounding box center [937, 26] width 25 height 25
click at [942, 21] on icon at bounding box center [937, 26] width 25 height 25
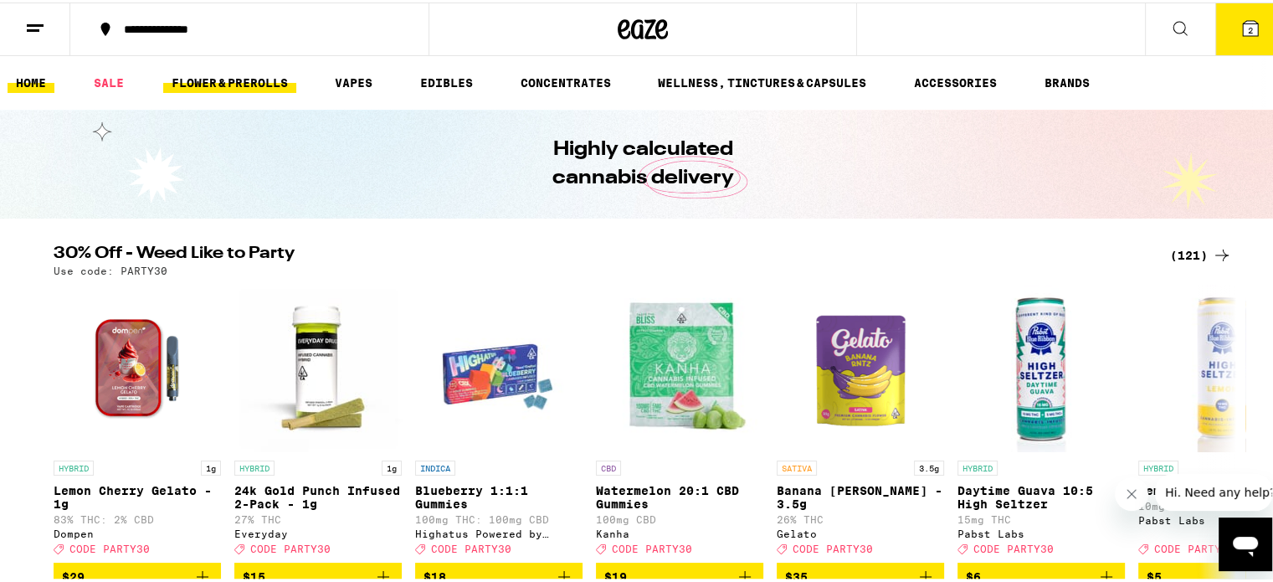
click at [205, 84] on link "FLOWER & PREROLLS" at bounding box center [229, 80] width 133 height 20
click at [198, 86] on link "FLOWER & PREROLLS" at bounding box center [229, 80] width 133 height 20
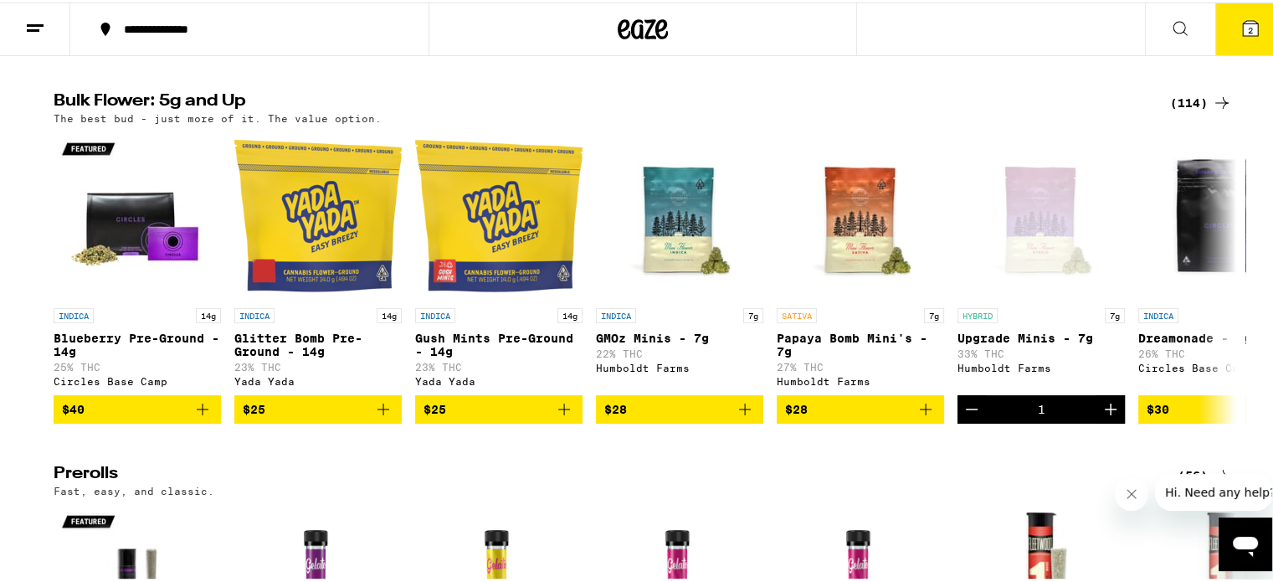
scroll to position [586, 0]
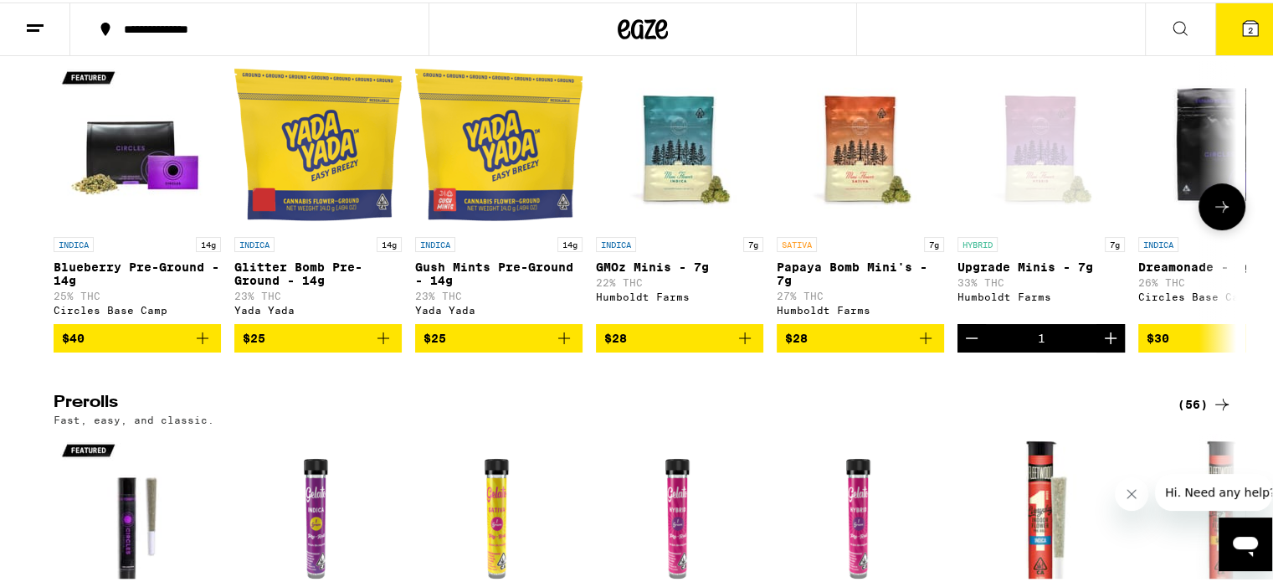
click at [962, 346] on icon "Decrement" at bounding box center [972, 336] width 20 height 20
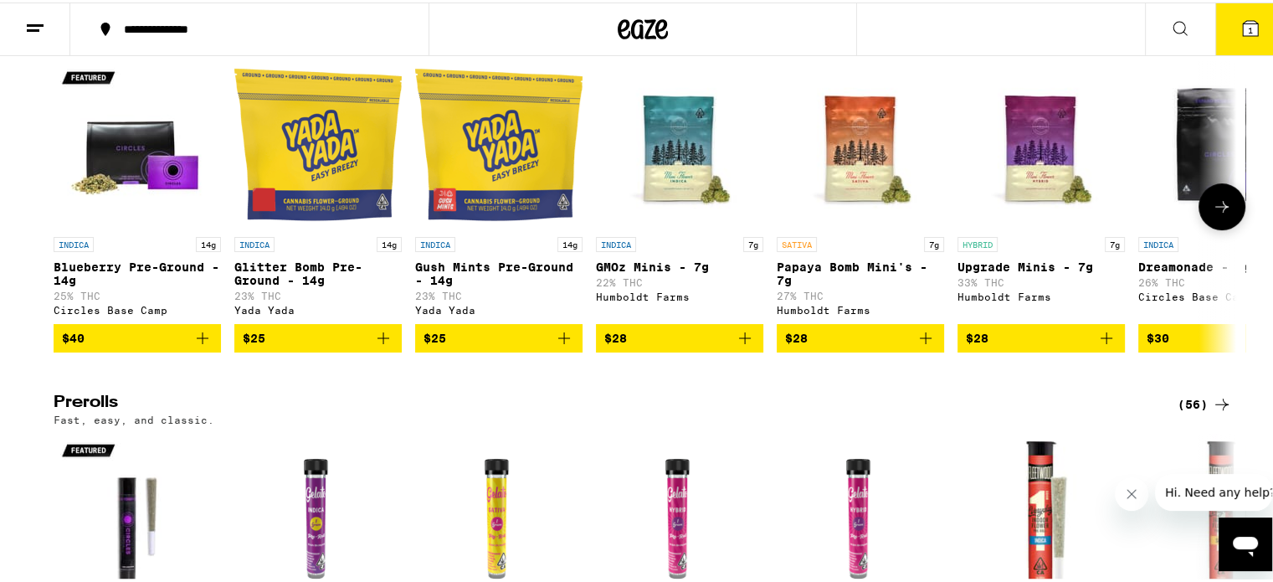
click at [1218, 214] on icon at bounding box center [1222, 204] width 20 height 20
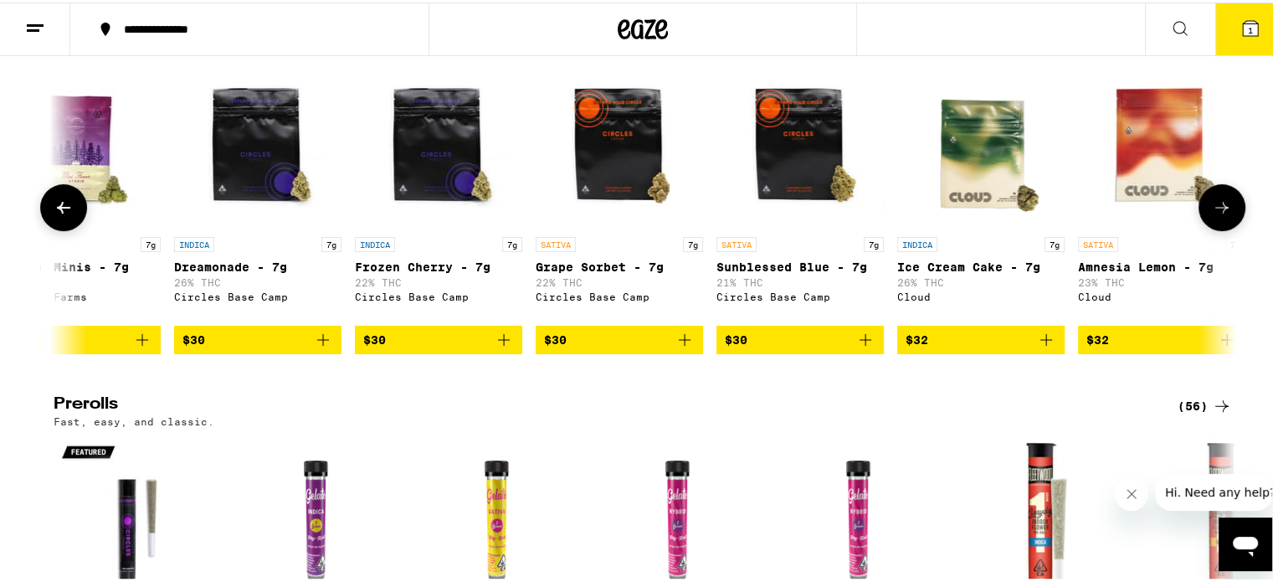
scroll to position [0, 996]
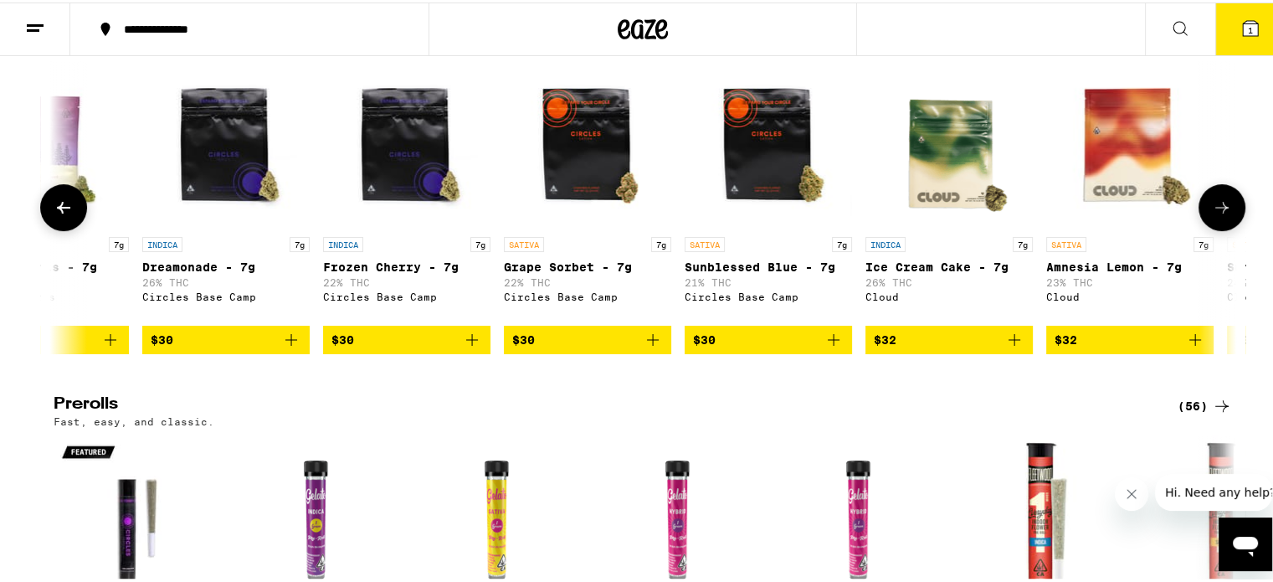
click at [1218, 215] on icon at bounding box center [1222, 205] width 20 height 20
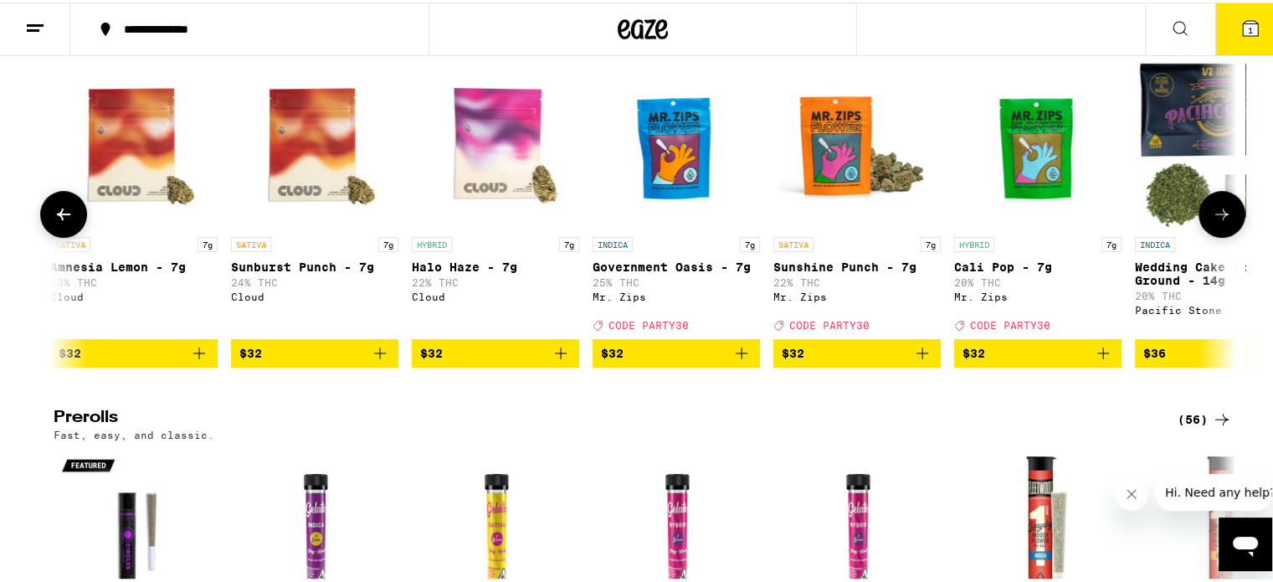
click at [1218, 219] on icon at bounding box center [1222, 212] width 20 height 20
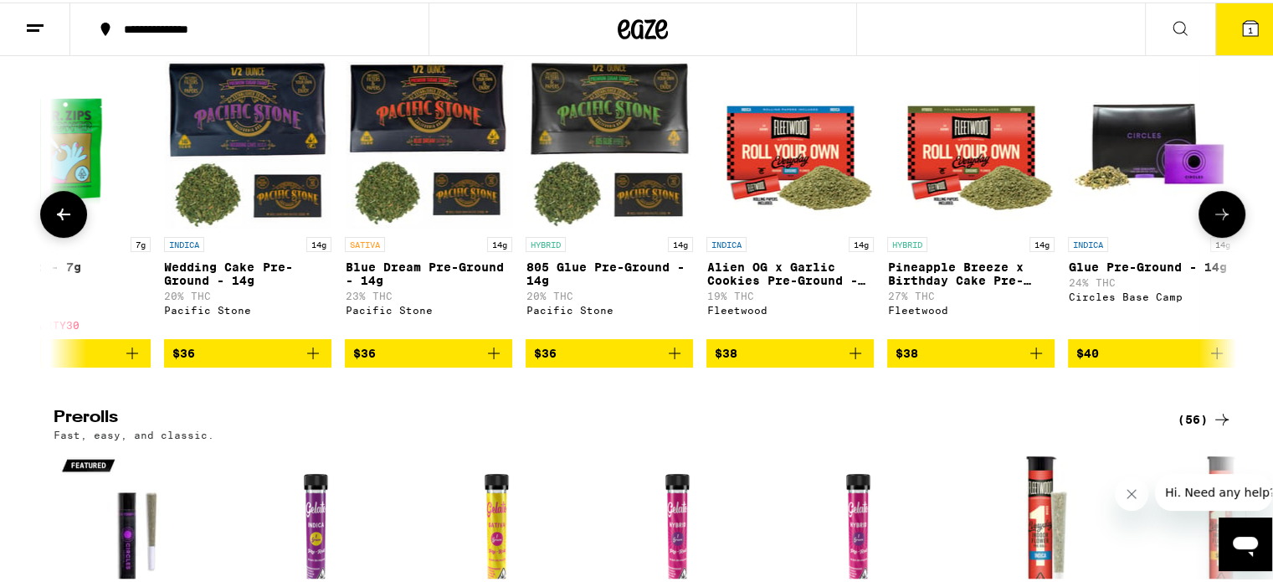
scroll to position [0, 2988]
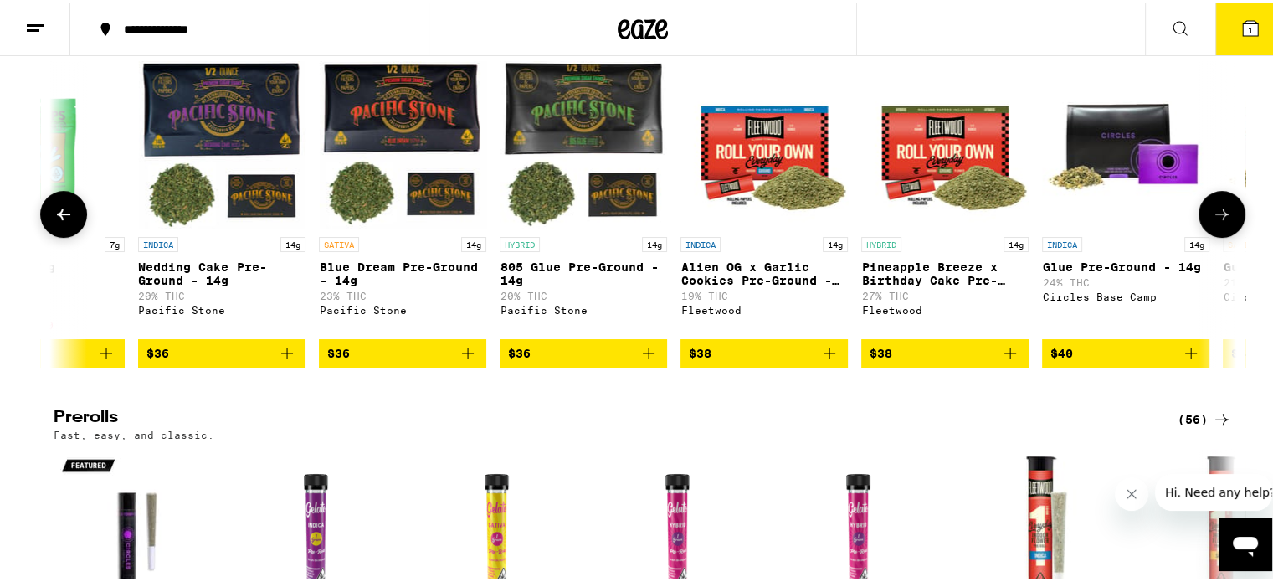
click at [1217, 217] on button at bounding box center [1221, 211] width 47 height 47
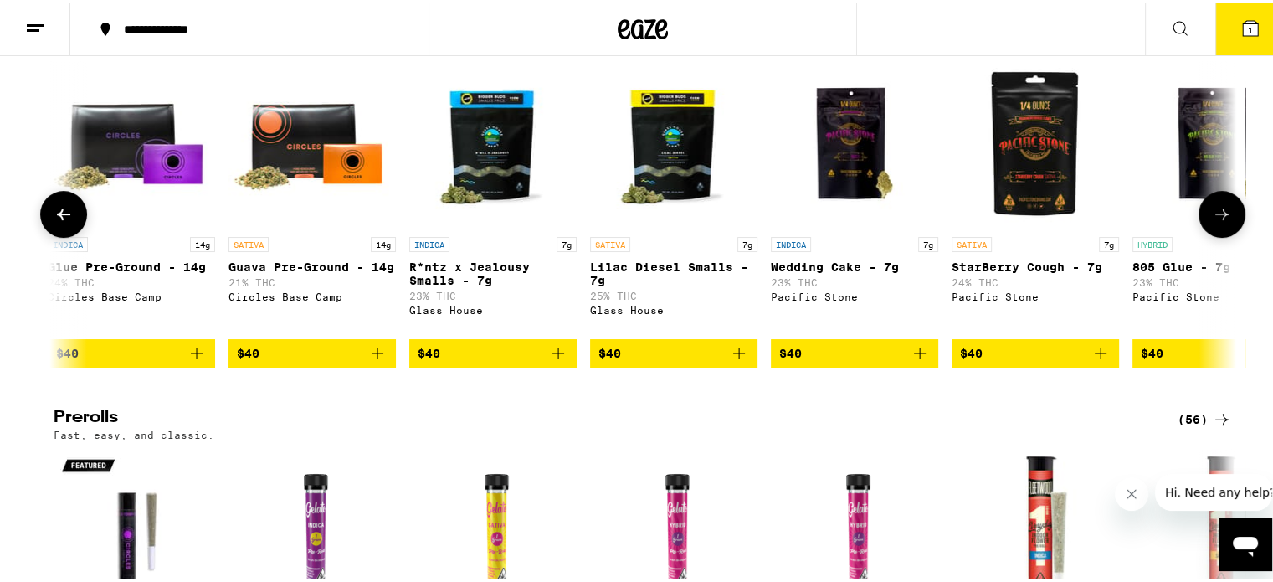
scroll to position [0, 3984]
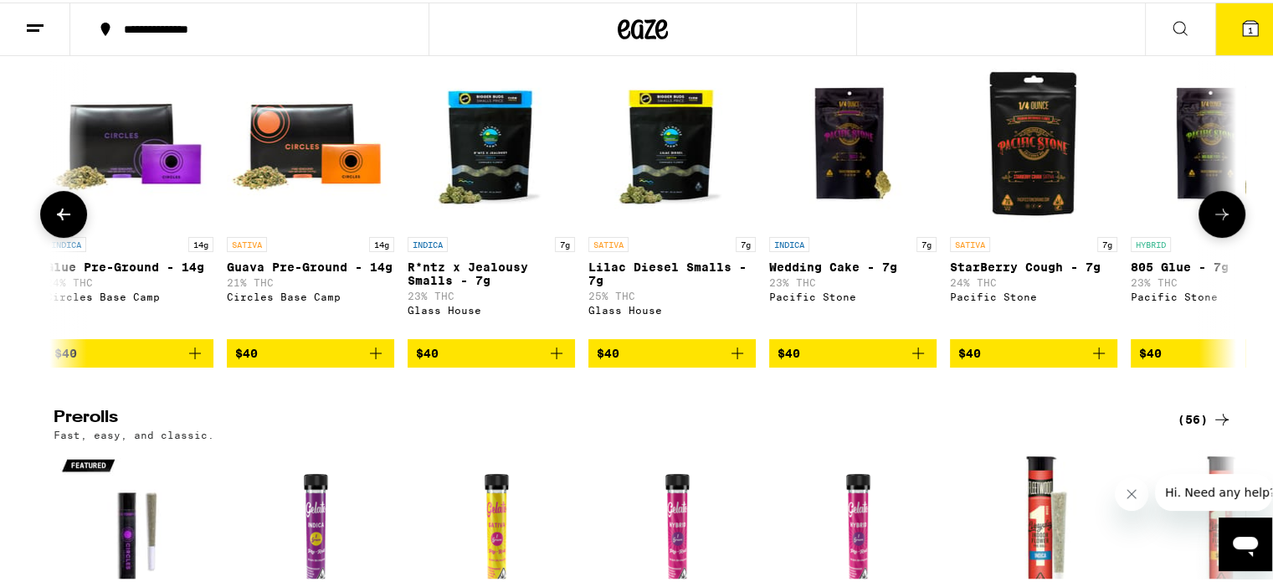
click at [1217, 217] on button at bounding box center [1221, 211] width 47 height 47
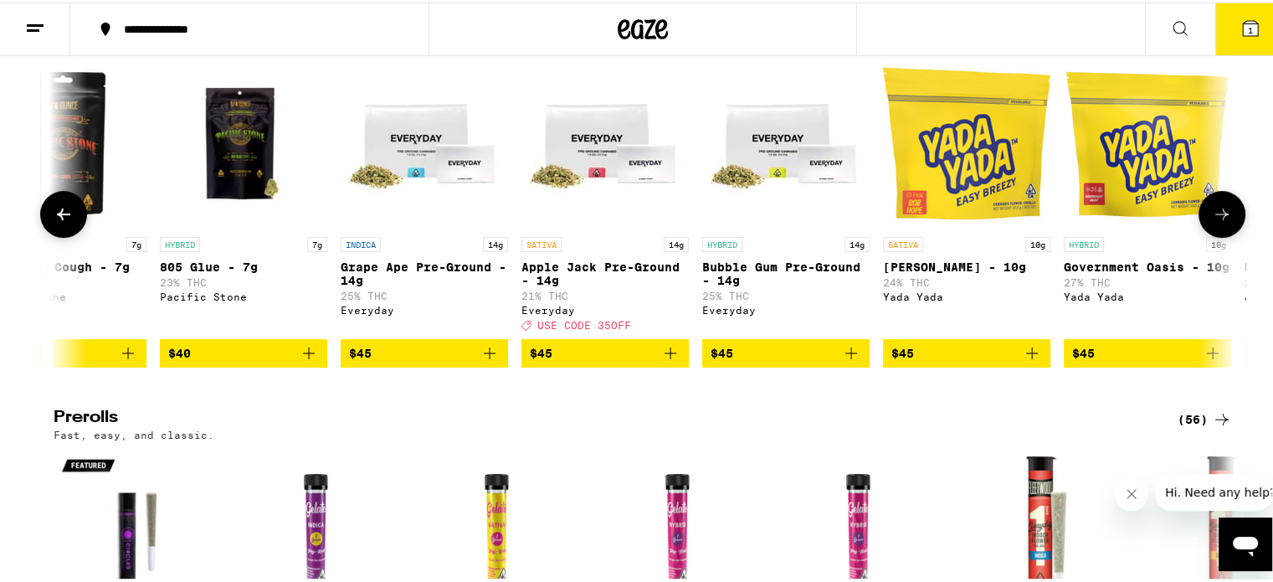
scroll to position [0, 4981]
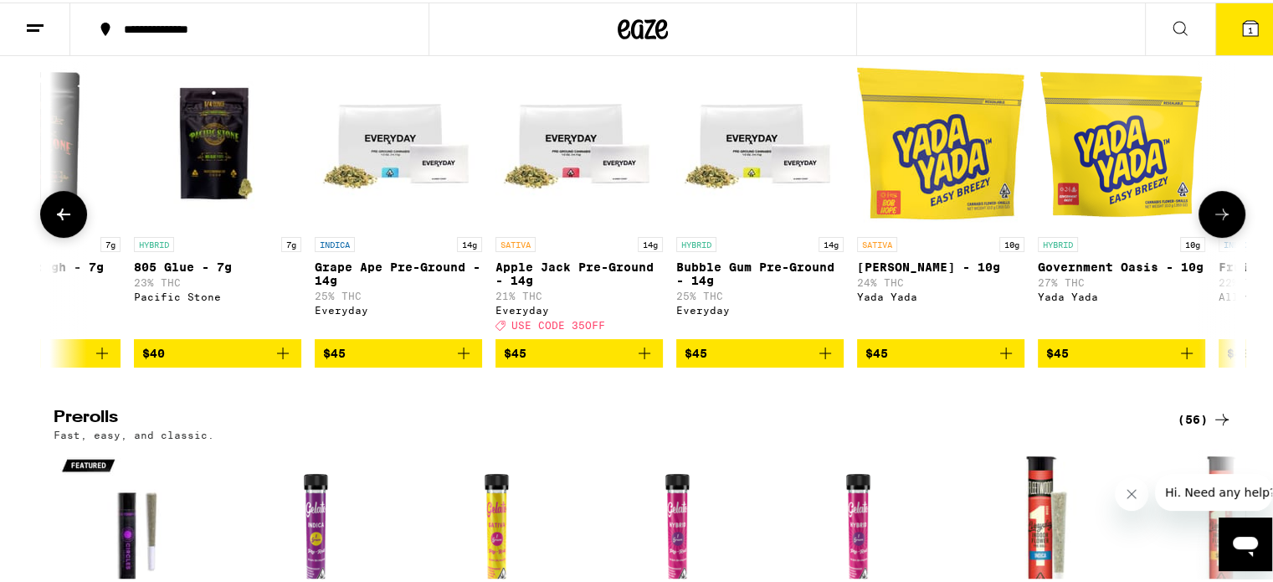
click at [1217, 217] on button at bounding box center [1221, 211] width 47 height 47
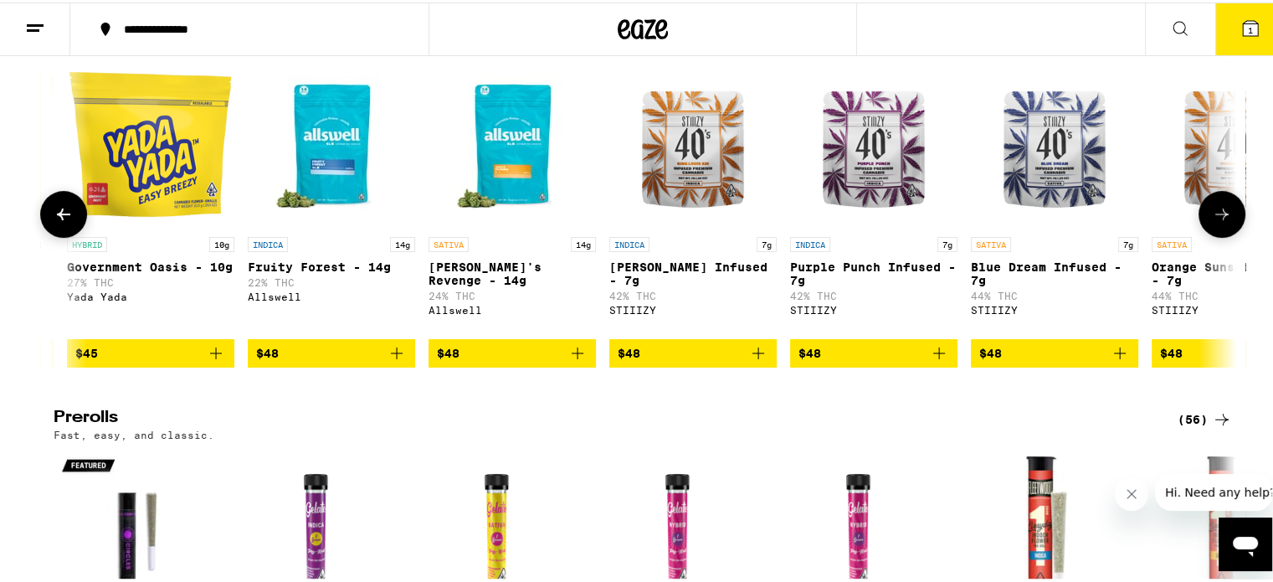
scroll to position [0, 5977]
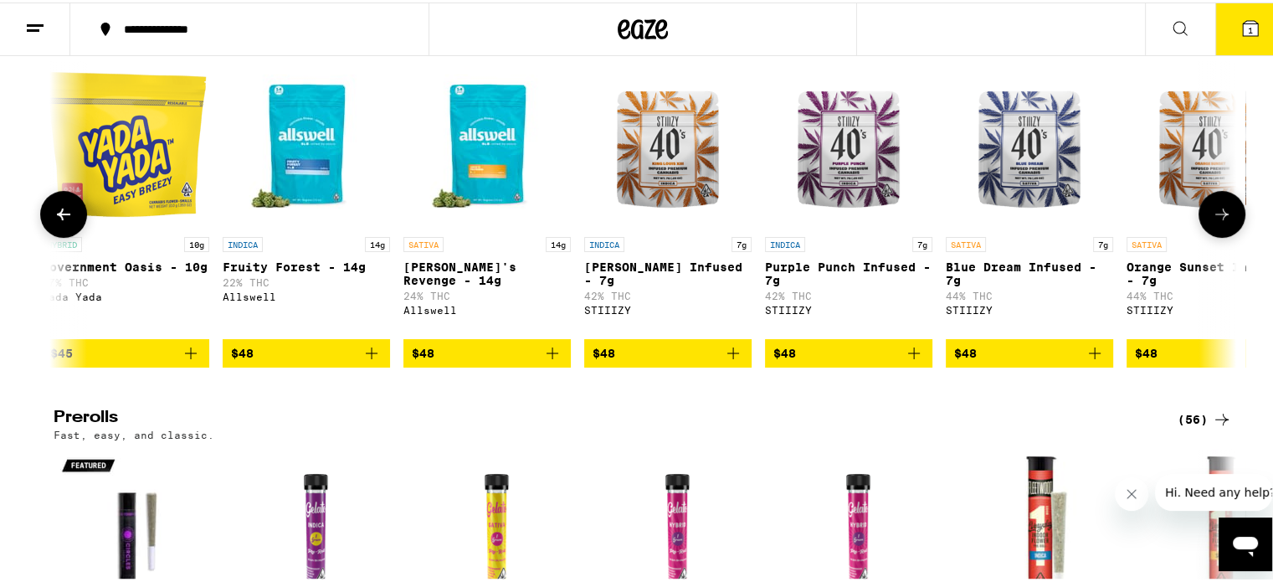
click at [1217, 217] on button at bounding box center [1221, 211] width 47 height 47
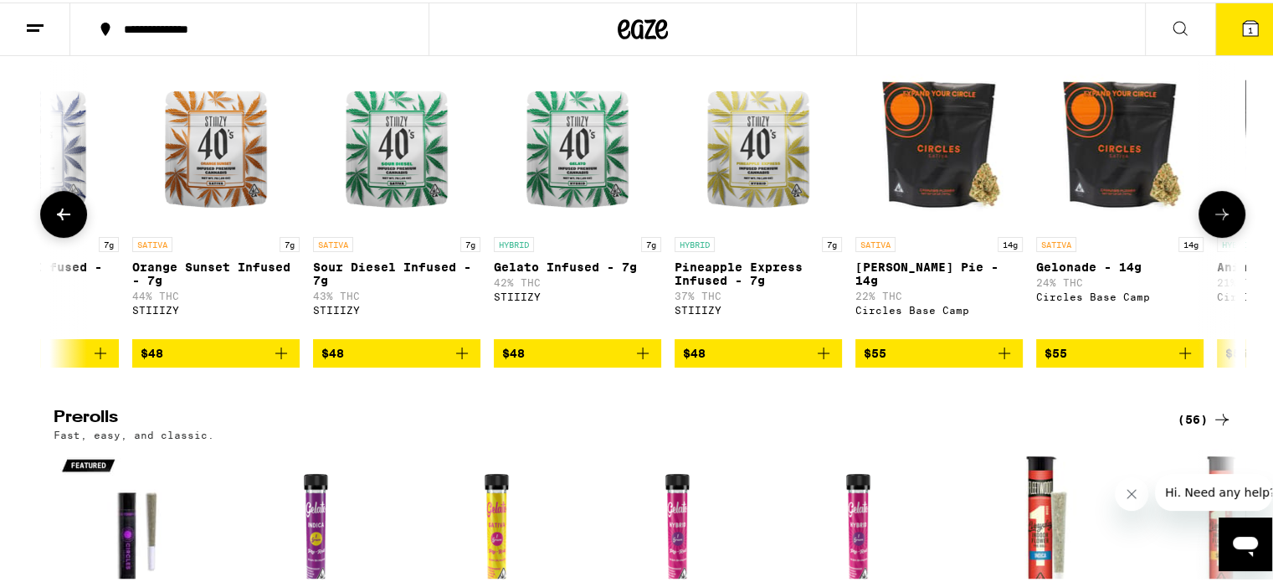
scroll to position [0, 6973]
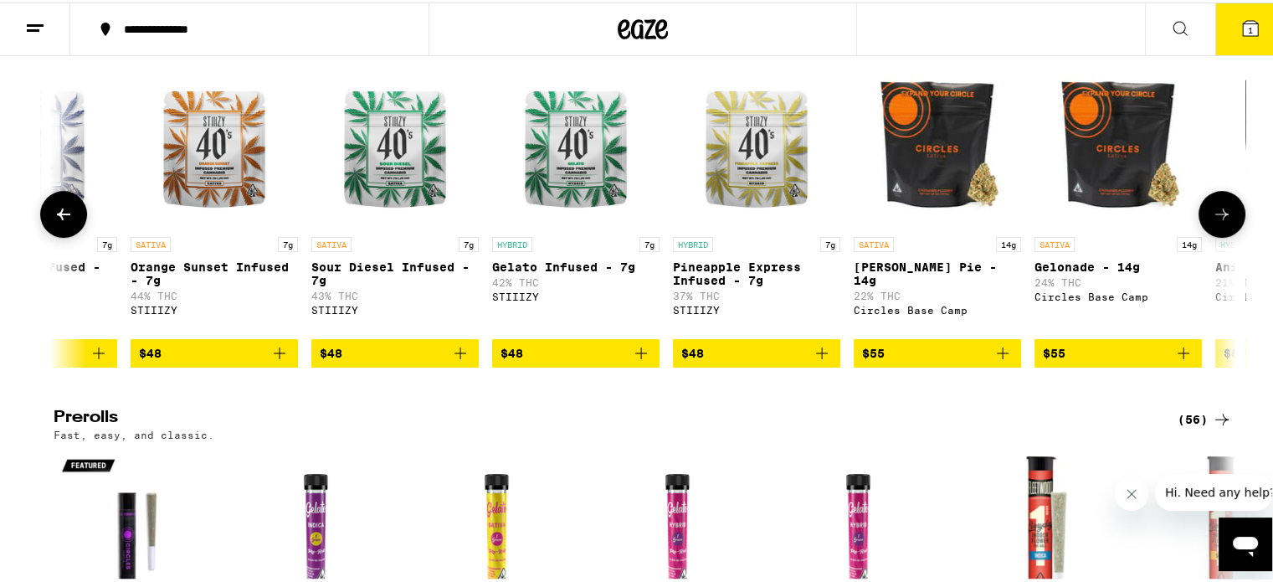
click at [1217, 217] on button at bounding box center [1221, 211] width 47 height 47
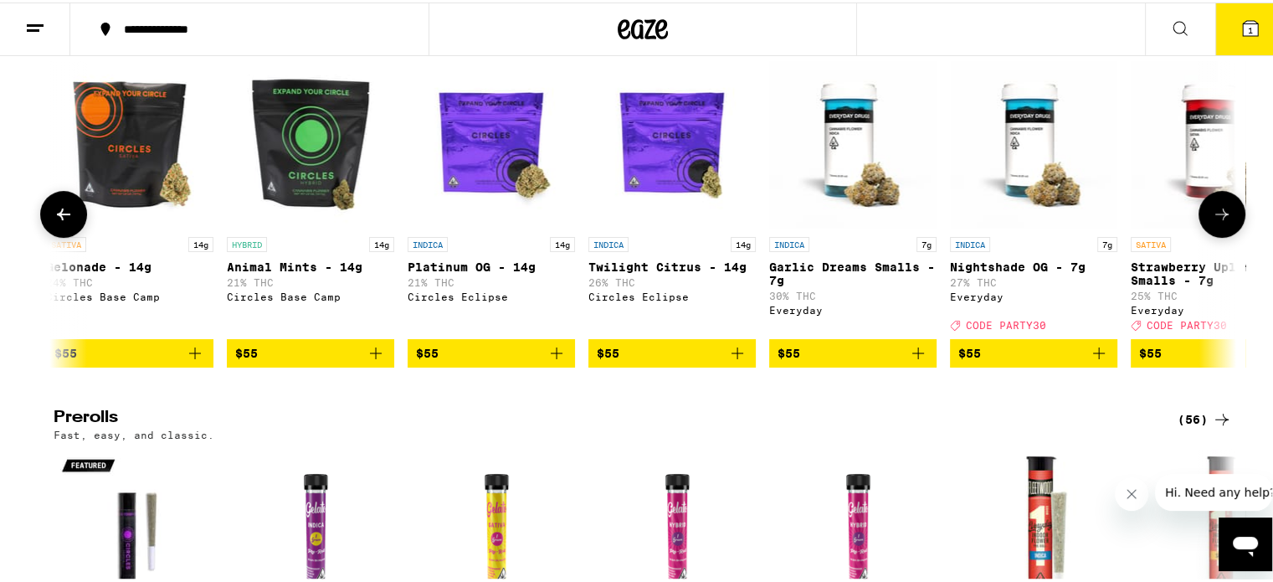
scroll to position [0, 7970]
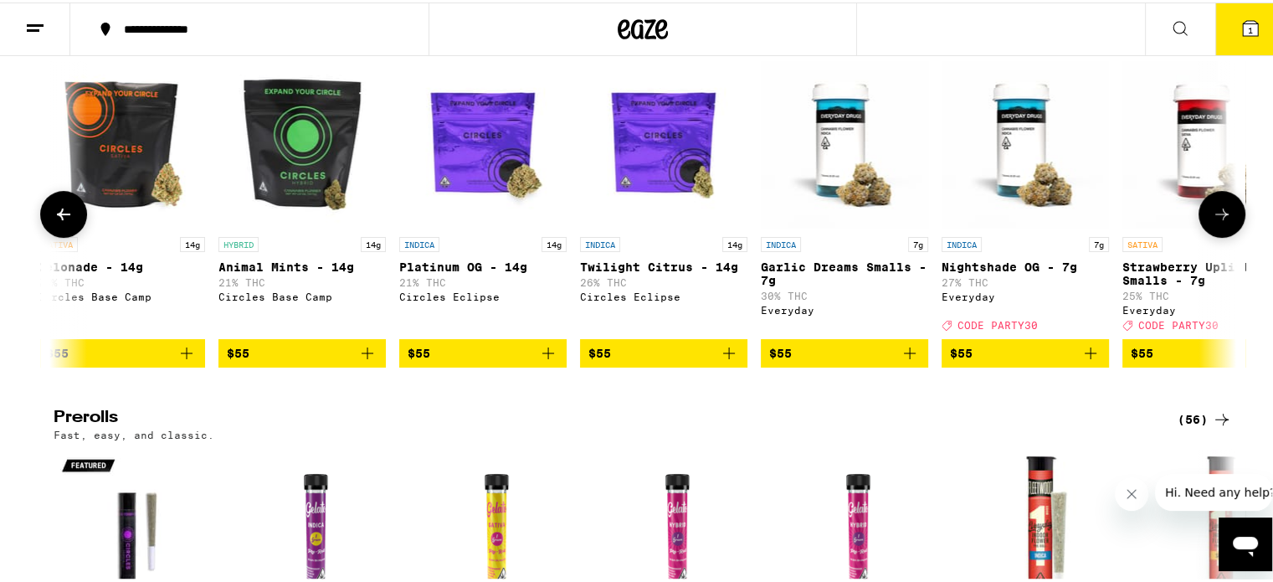
click at [1217, 217] on button at bounding box center [1221, 211] width 47 height 47
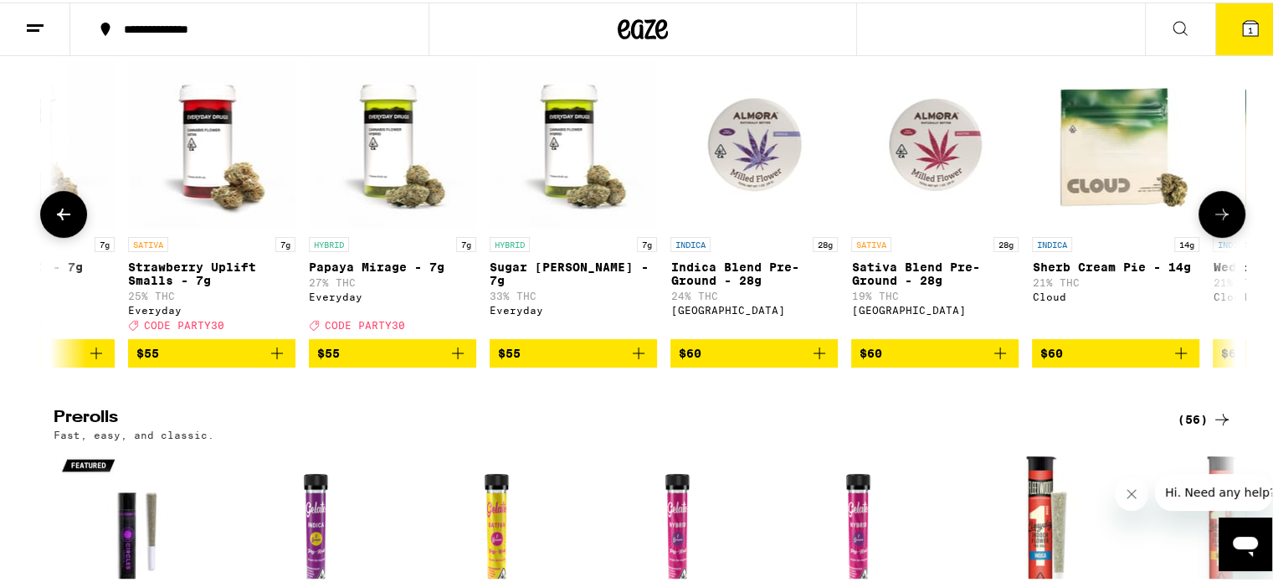
scroll to position [0, 8965]
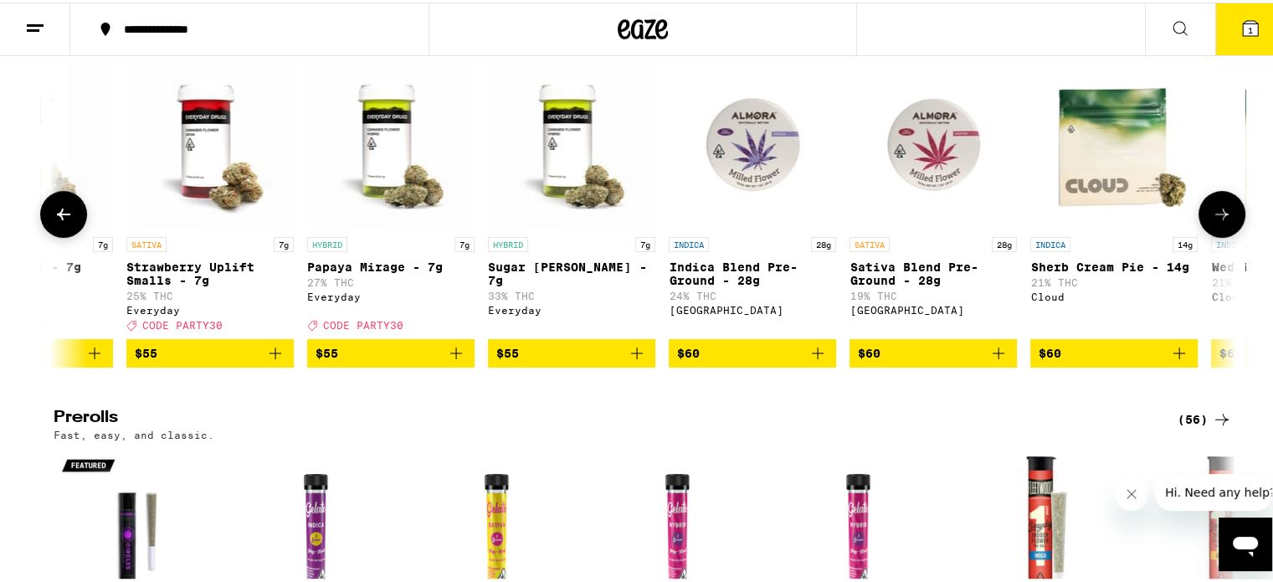
click at [1216, 217] on button at bounding box center [1221, 211] width 47 height 47
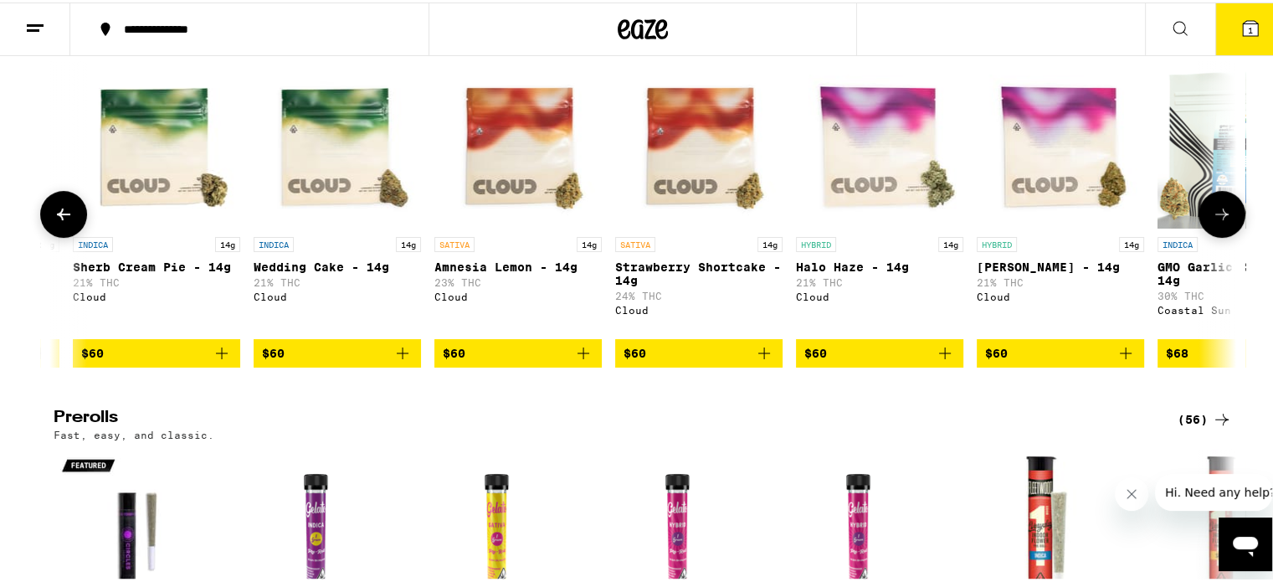
scroll to position [0, 9962]
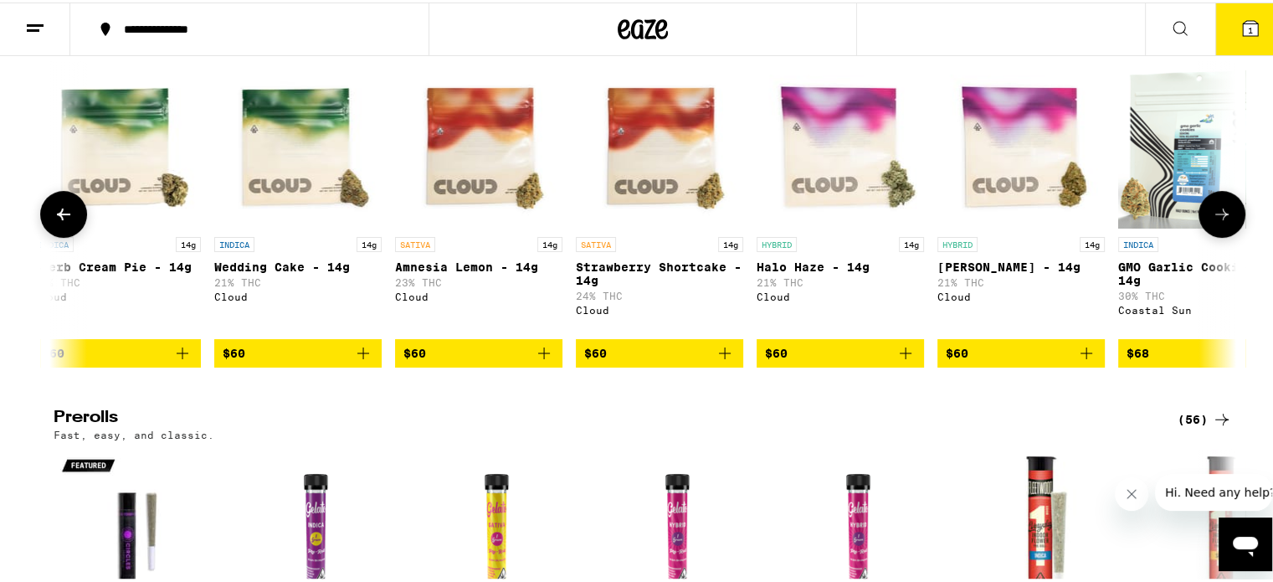
click at [1216, 217] on button at bounding box center [1221, 211] width 47 height 47
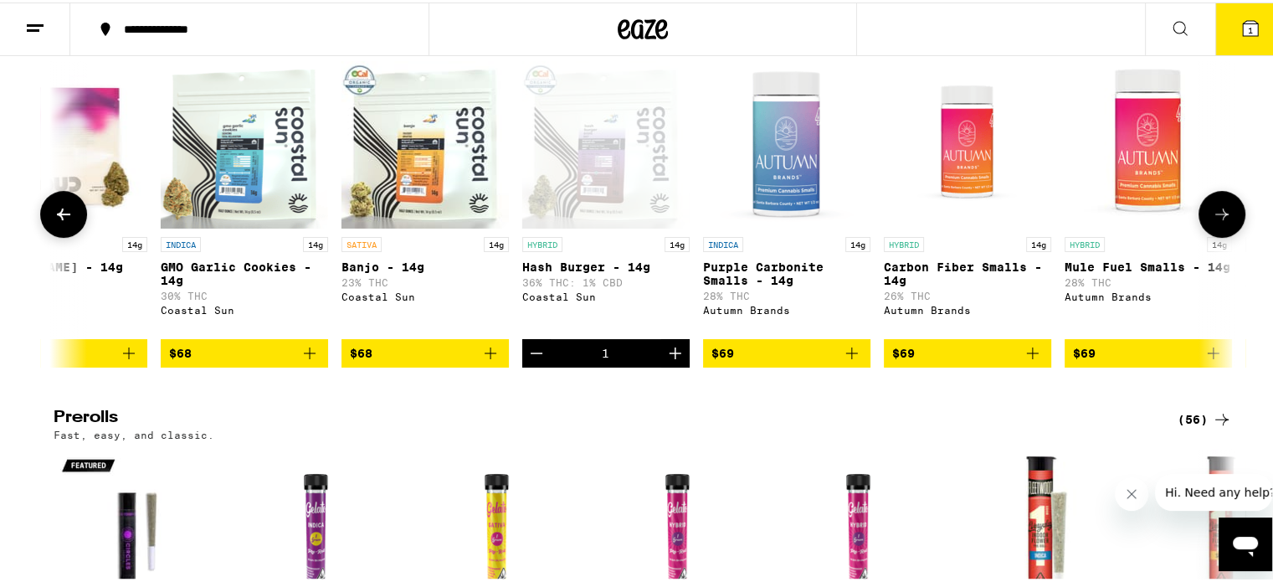
scroll to position [0, 10958]
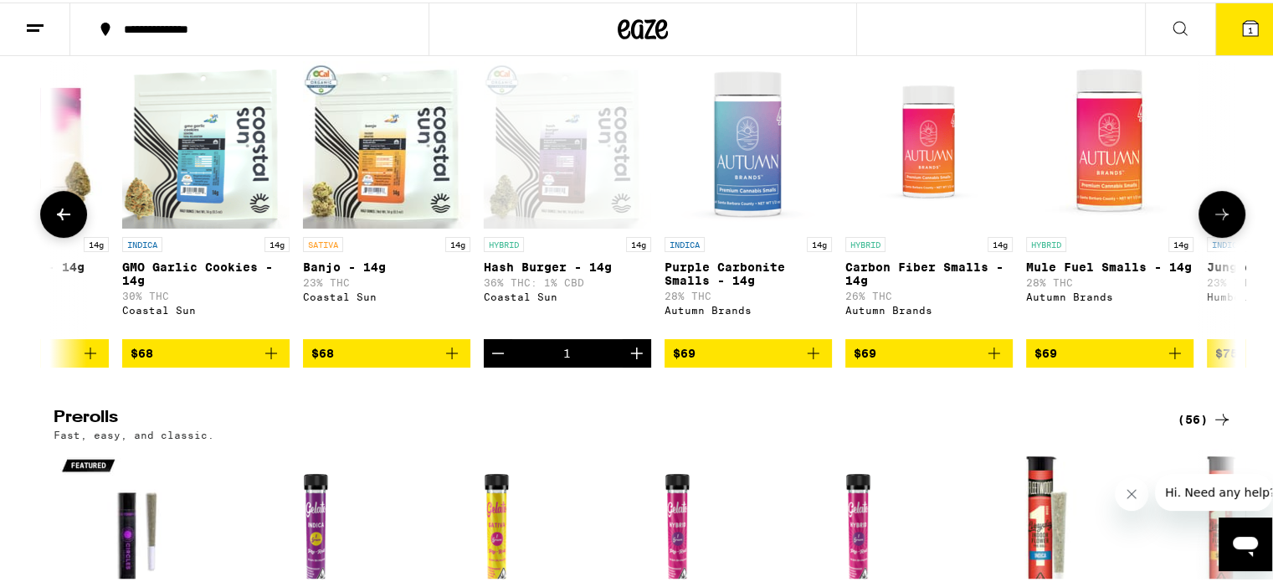
click at [140, 357] on span "$68" at bounding box center [142, 350] width 23 height 13
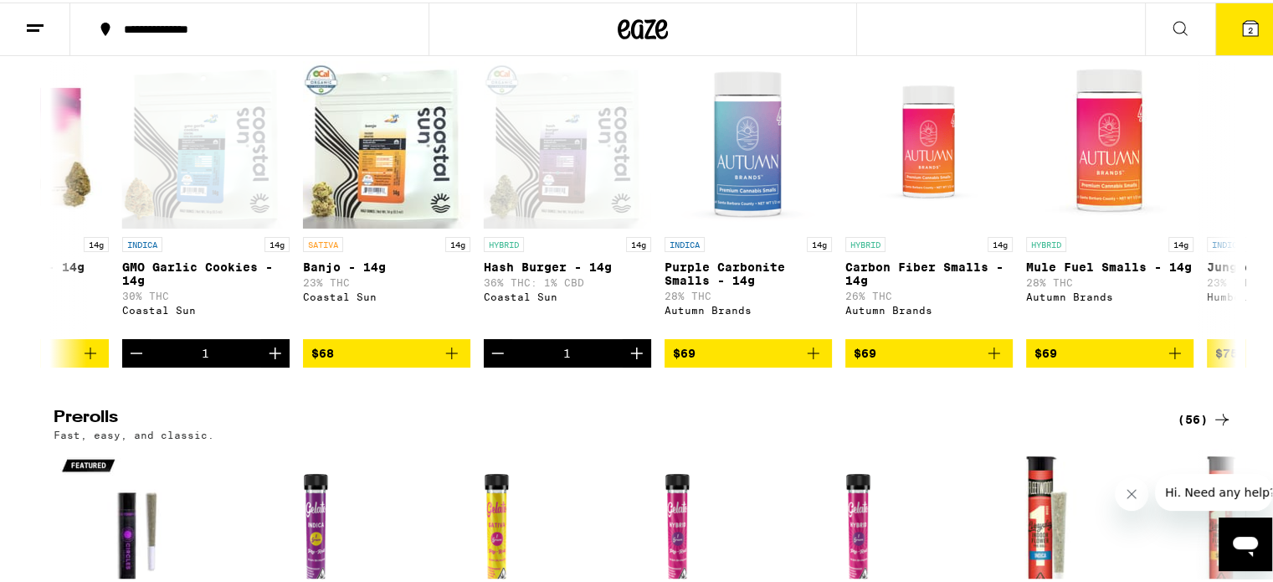
click at [1249, 40] on button "2" at bounding box center [1250, 27] width 70 height 52
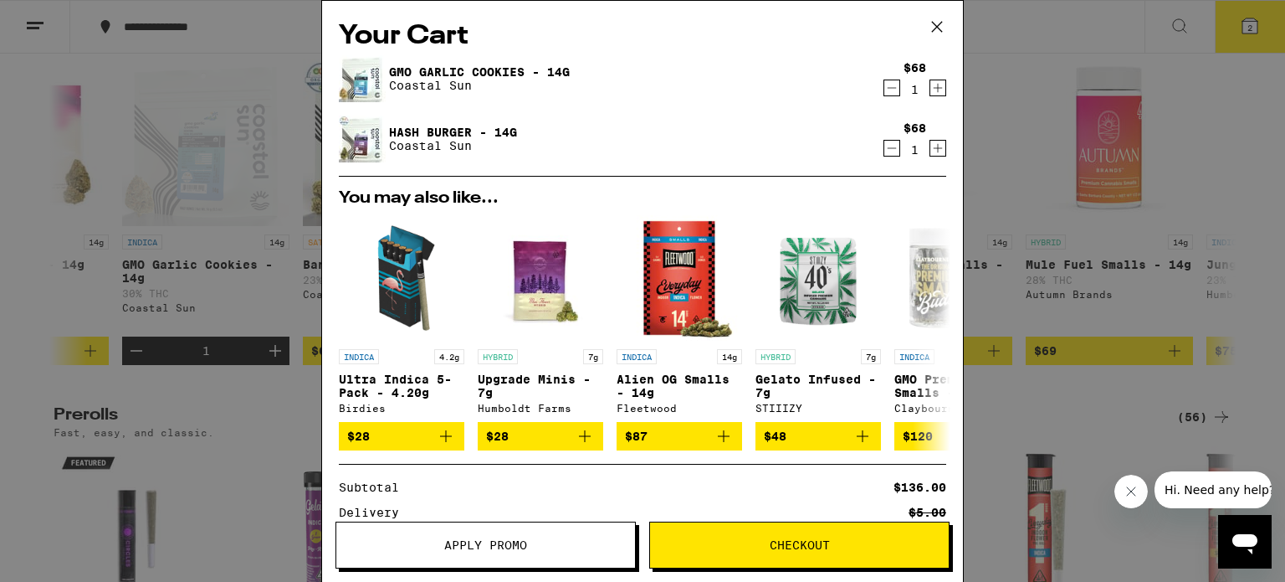
click at [938, 24] on icon at bounding box center [937, 26] width 25 height 25
